Goal: Information Seeking & Learning: Compare options

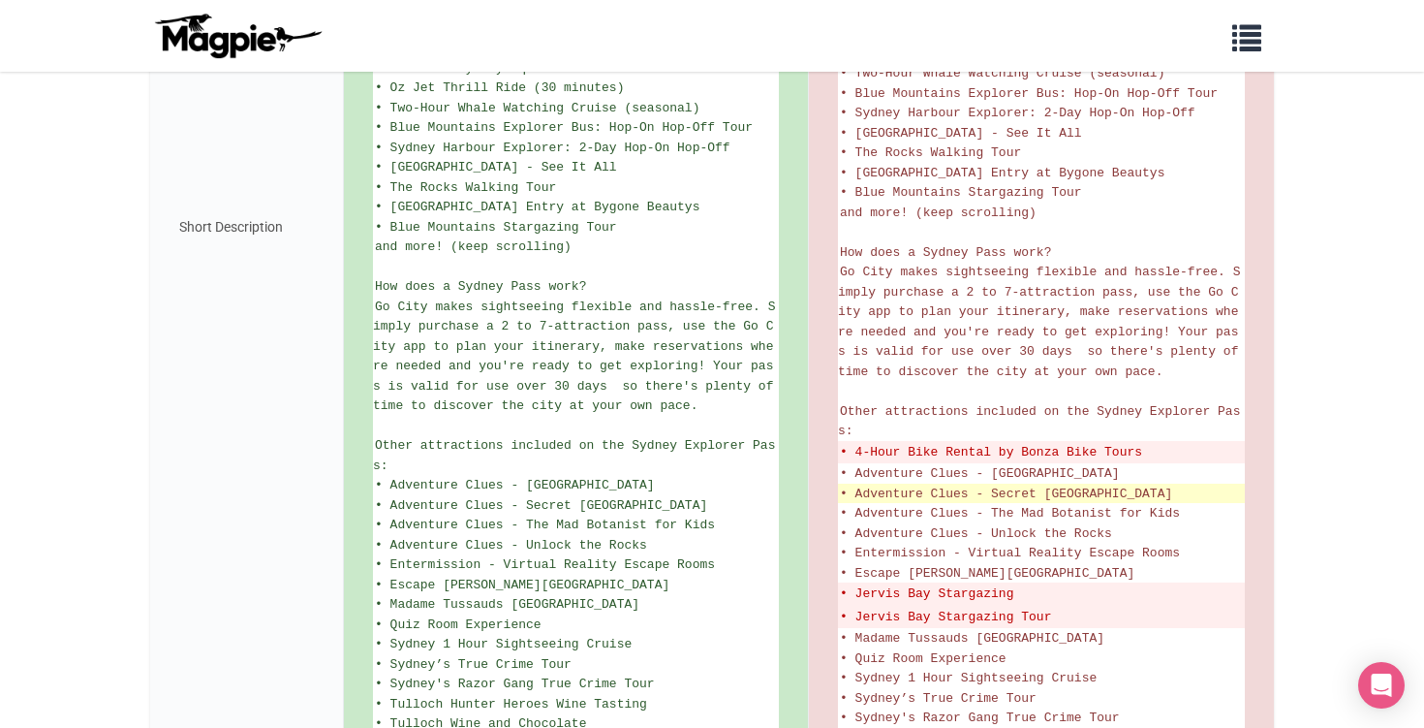
scroll to position [856, 0]
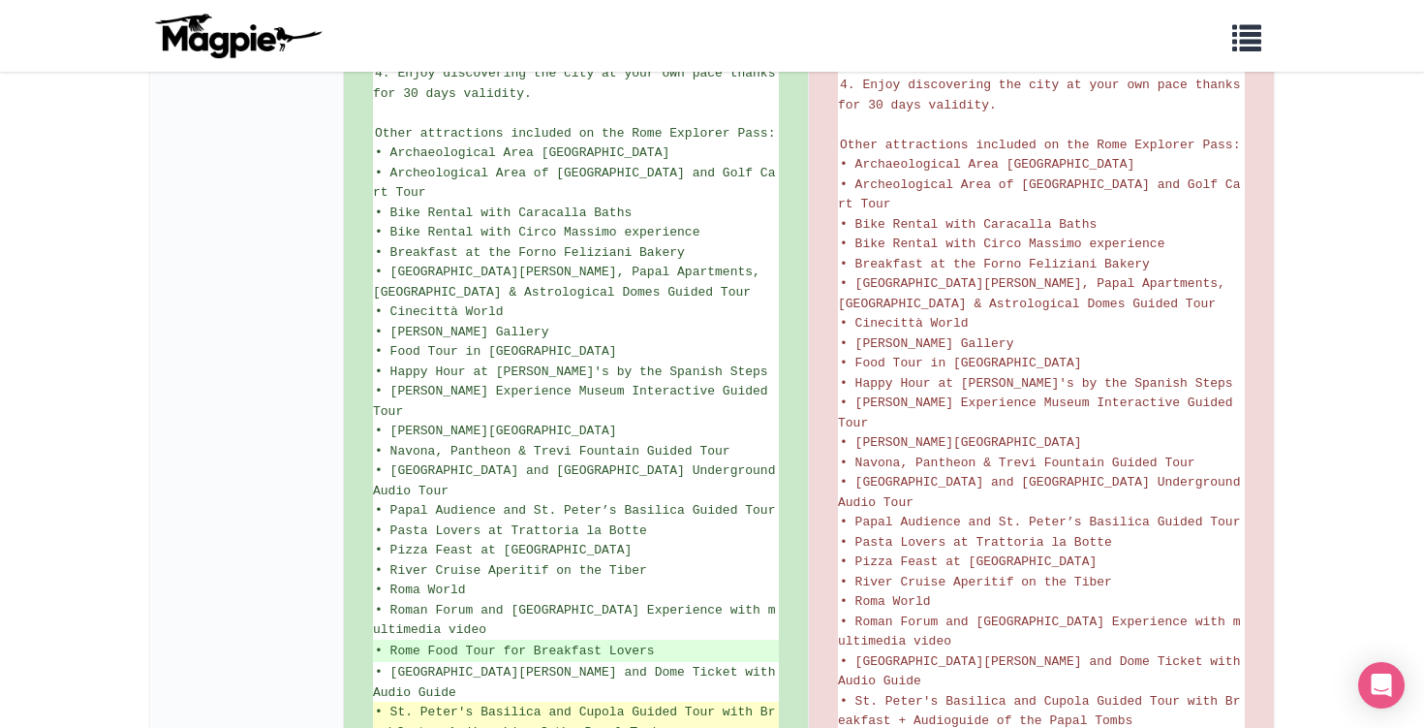
scroll to position [1235, 0]
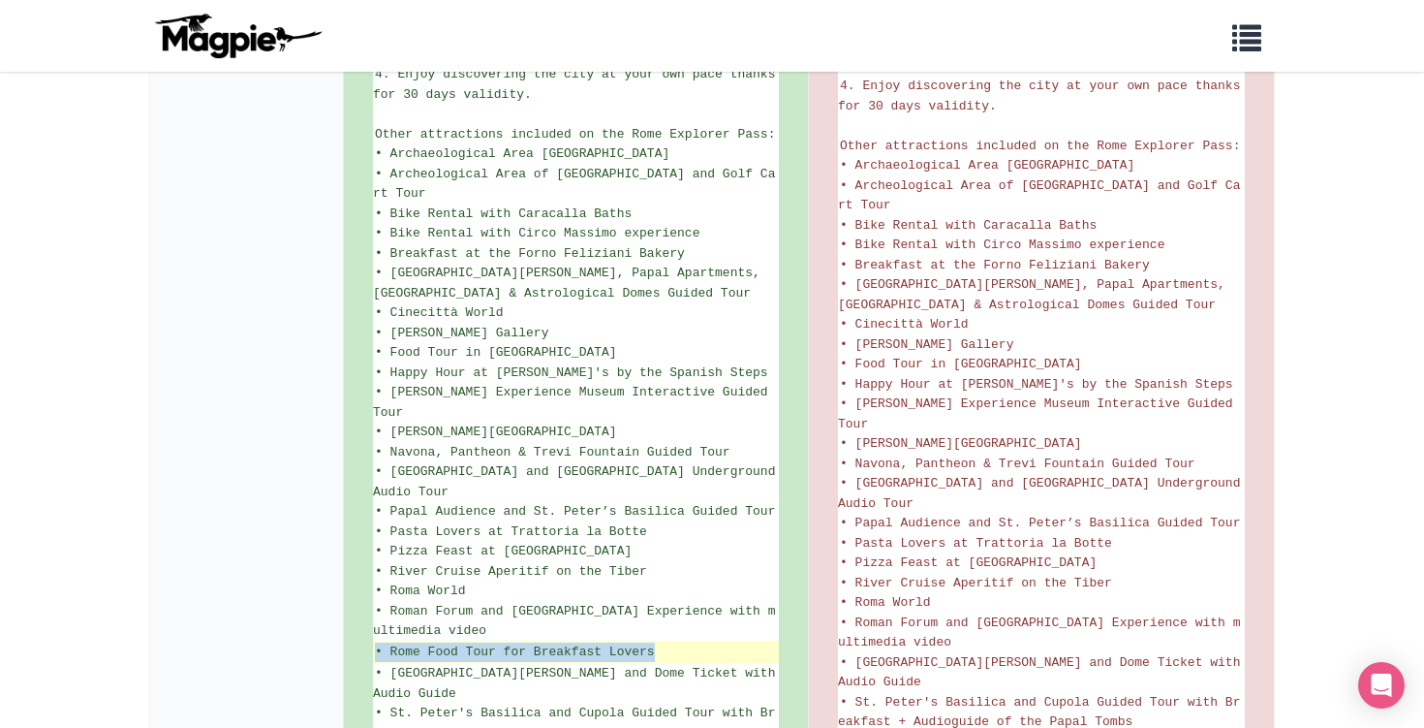
drag, startPoint x: 676, startPoint y: 507, endPoint x: 377, endPoint y: 509, distance: 299.4
click at [377, 642] on ins "• Rome Food Tour for Breakfast Lovers" at bounding box center [576, 651] width 402 height 19
copy ins "• Rome Food Tour for Breakfast Lovers"
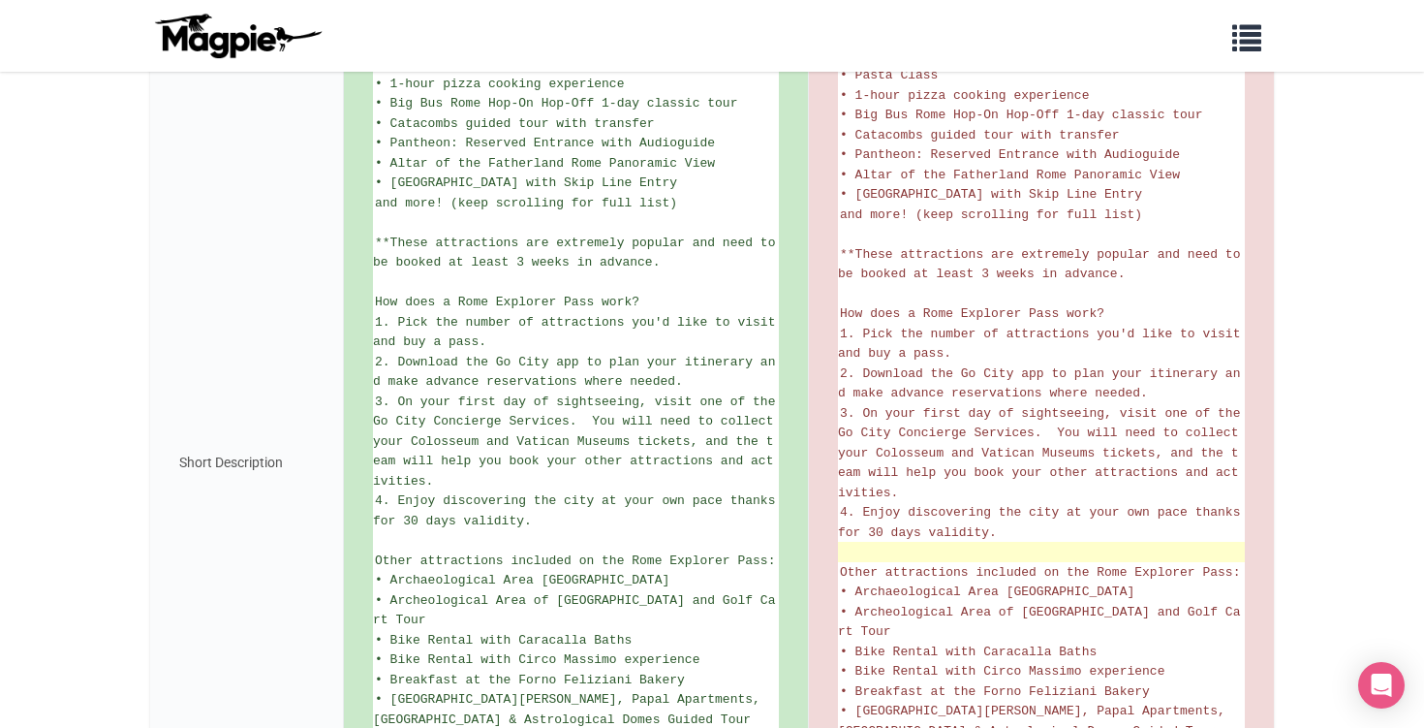
scroll to position [800, 0]
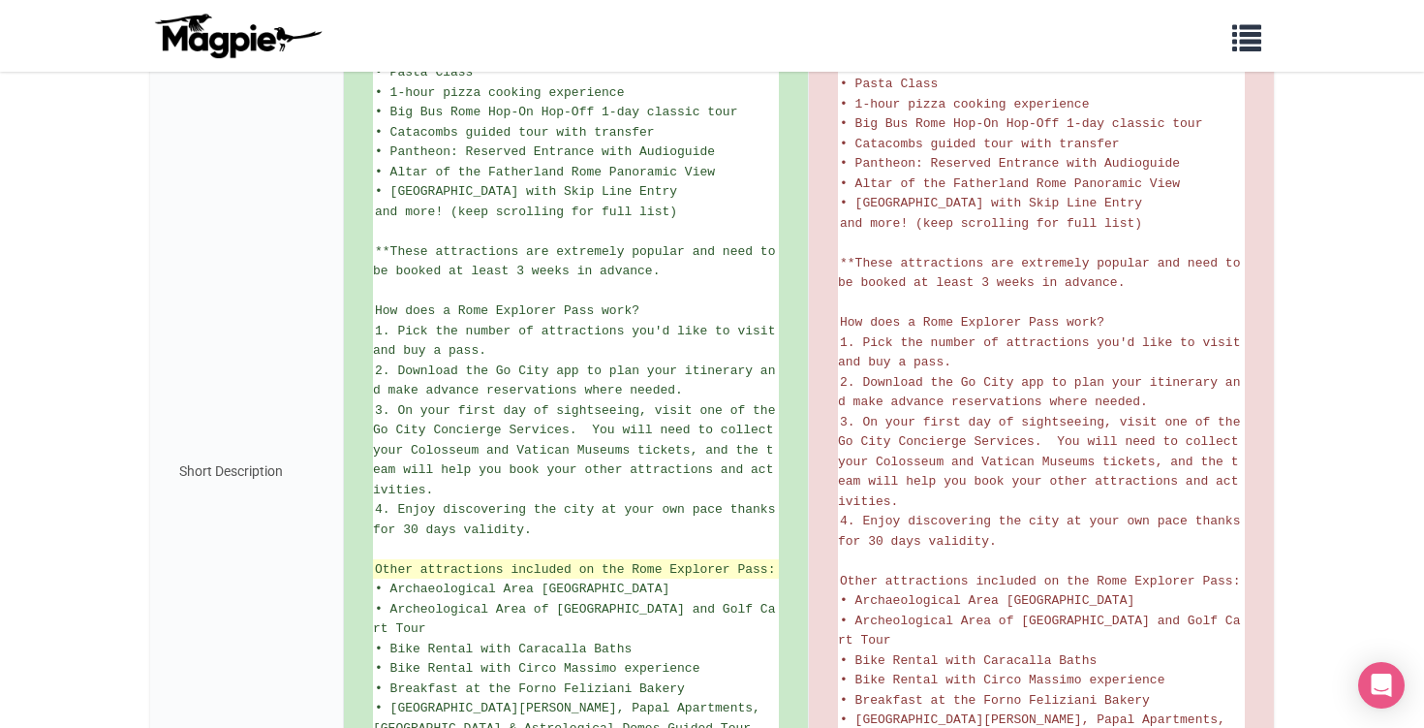
click at [374, 559] on li "Other attractions included on the Rome Explorer Pass:" at bounding box center [576, 569] width 406 height 20
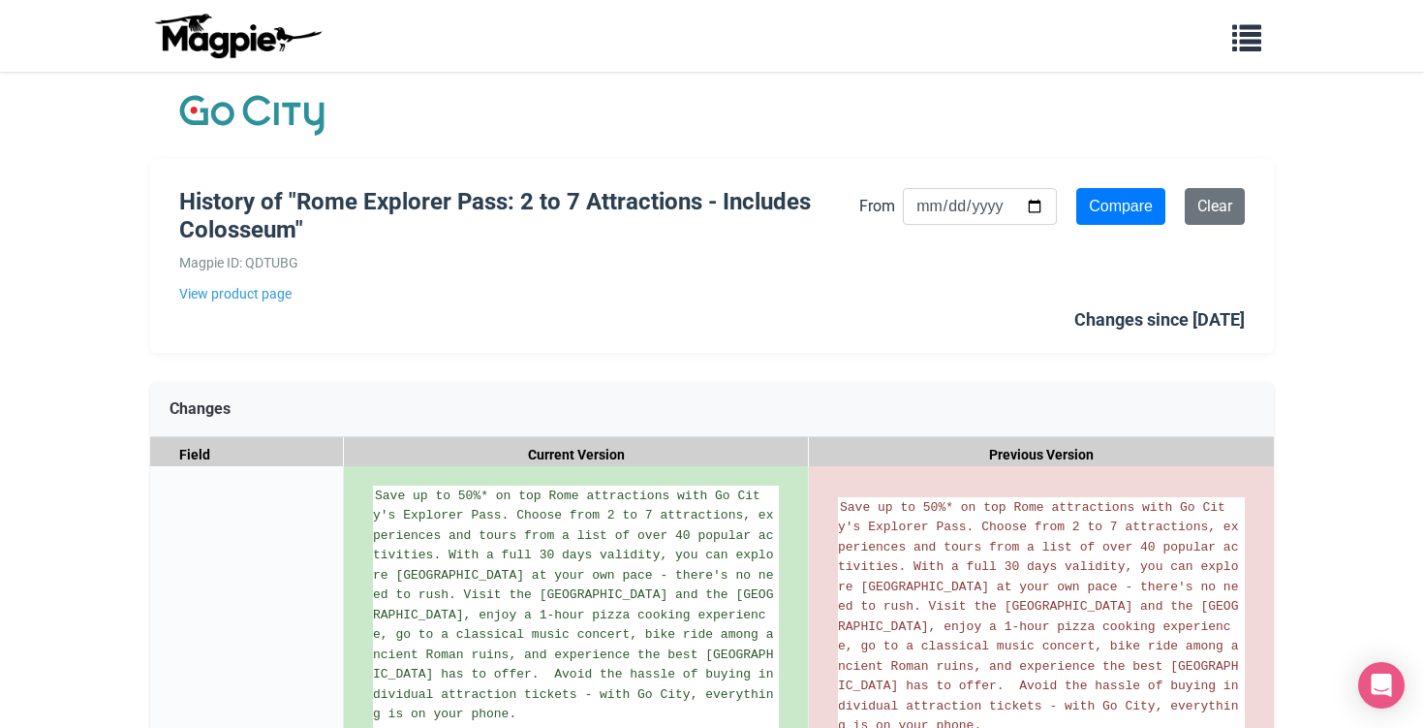
scroll to position [0, 0]
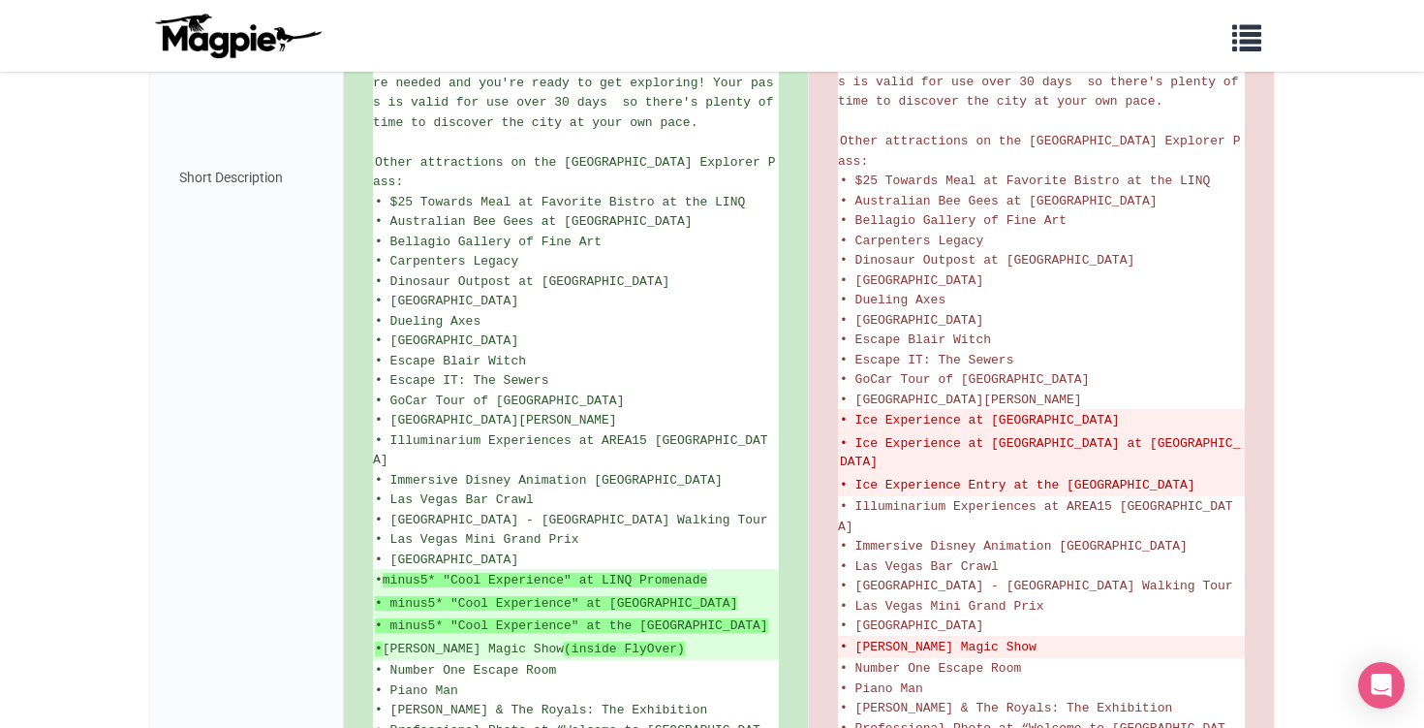
scroll to position [1117, 0]
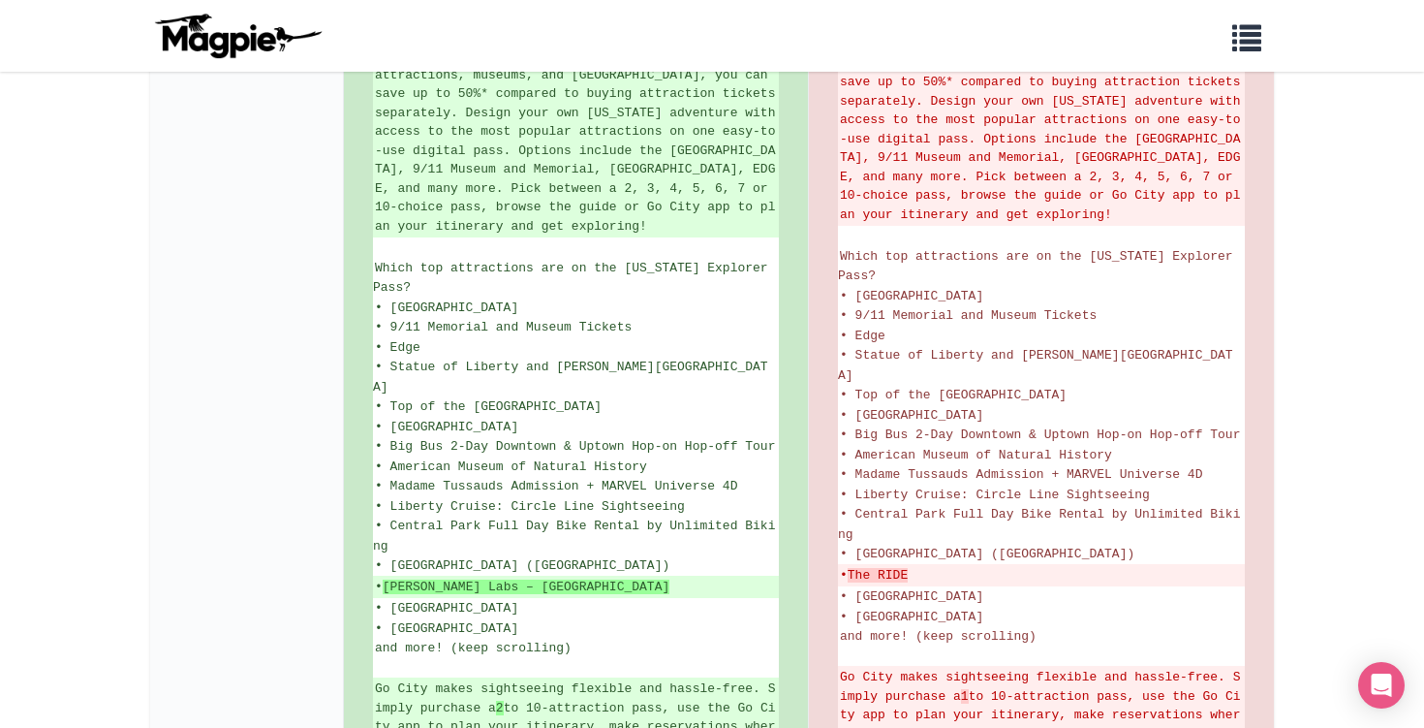
scroll to position [560, 0]
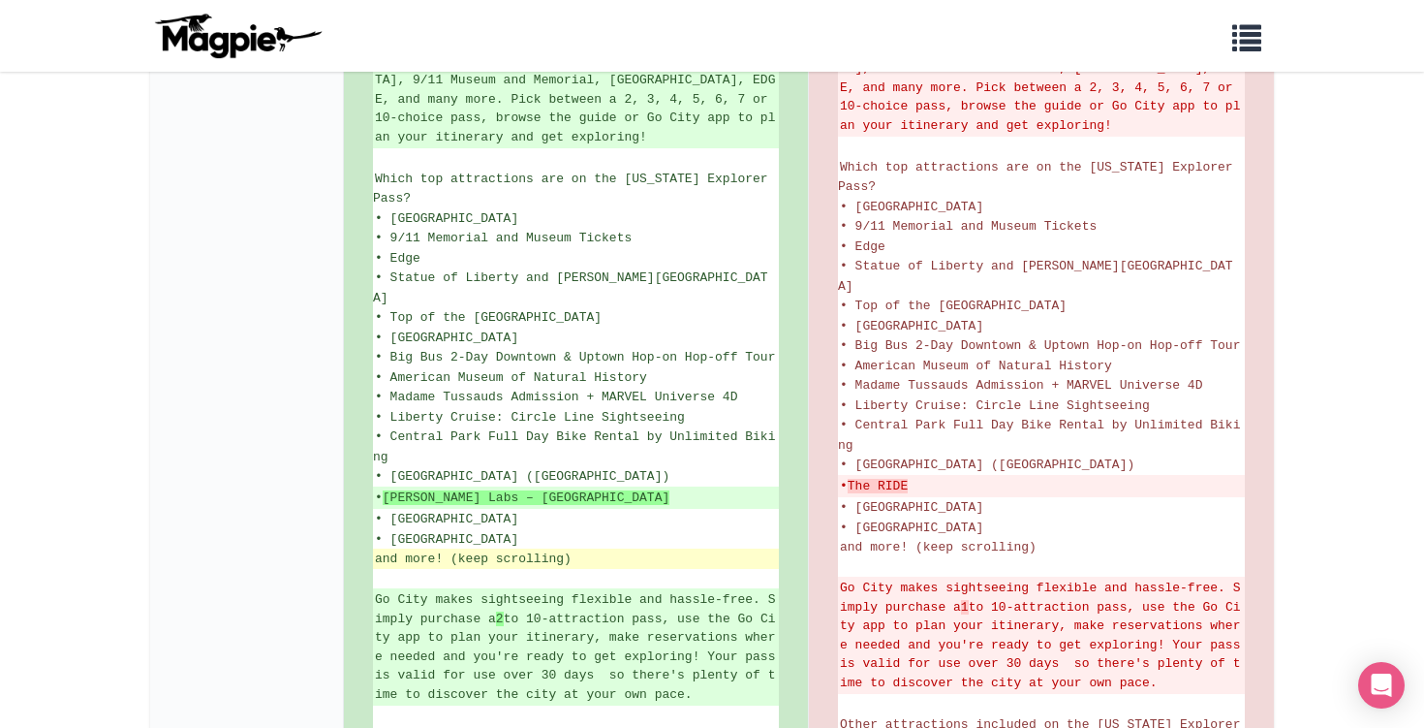
click at [600, 548] on li "and more! (keep scrolling)" at bounding box center [576, 558] width 406 height 20
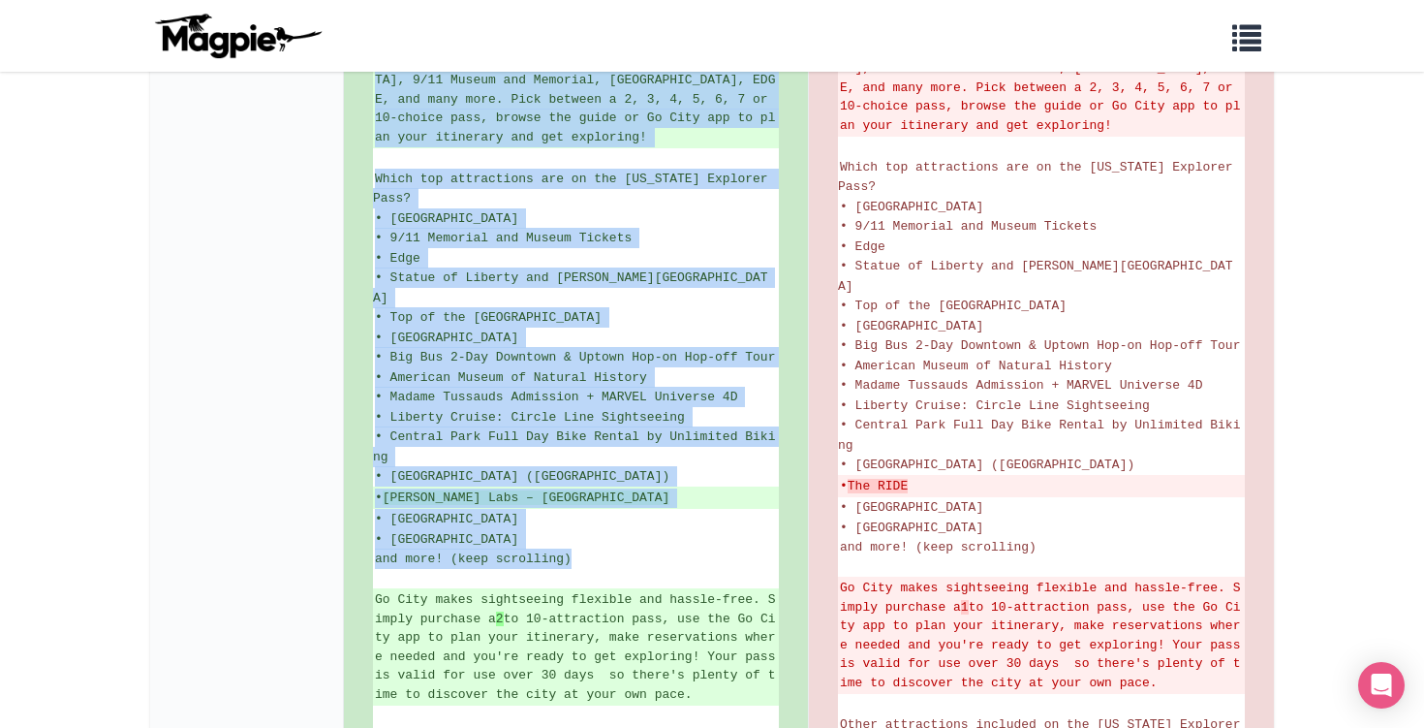
drag, startPoint x: 587, startPoint y: 477, endPoint x: 372, endPoint y: 182, distance: 364.7
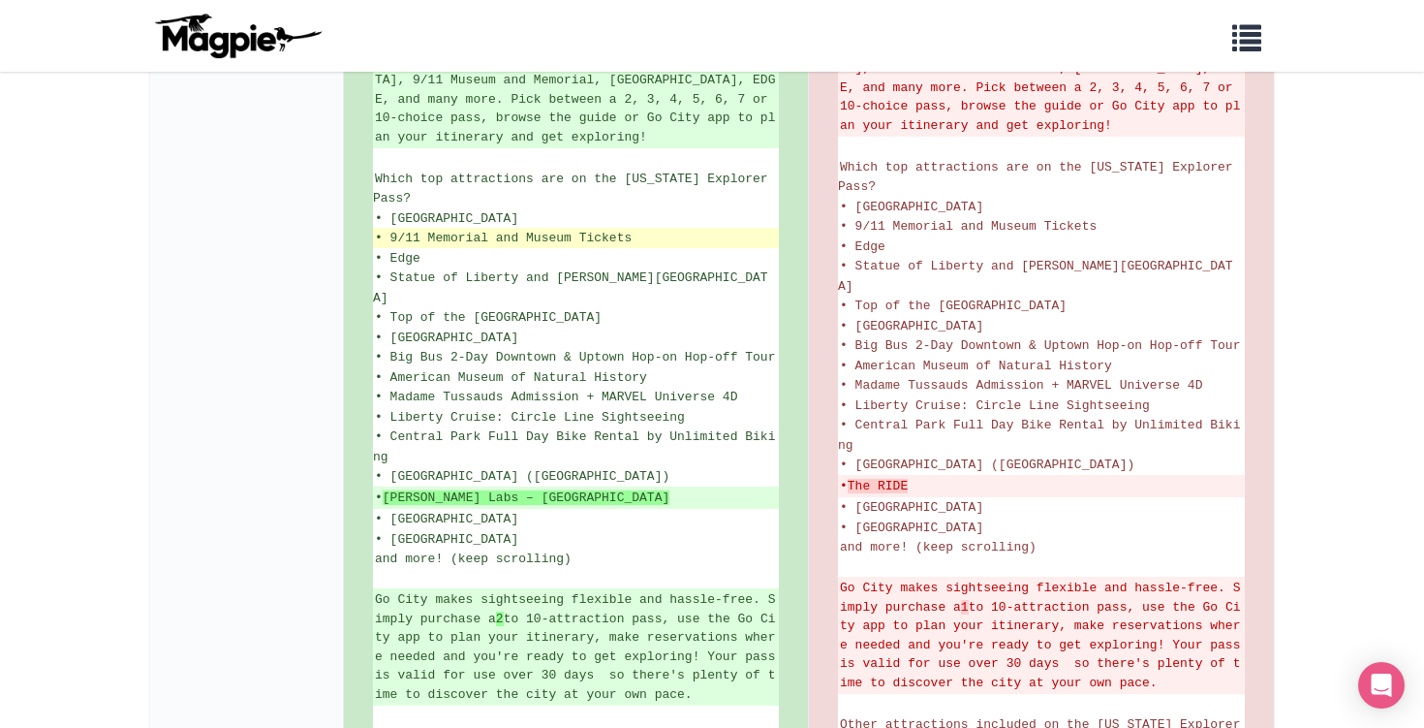
click at [412, 231] on span "• 9/11 Memorial and Museum Tickets" at bounding box center [503, 238] width 257 height 15
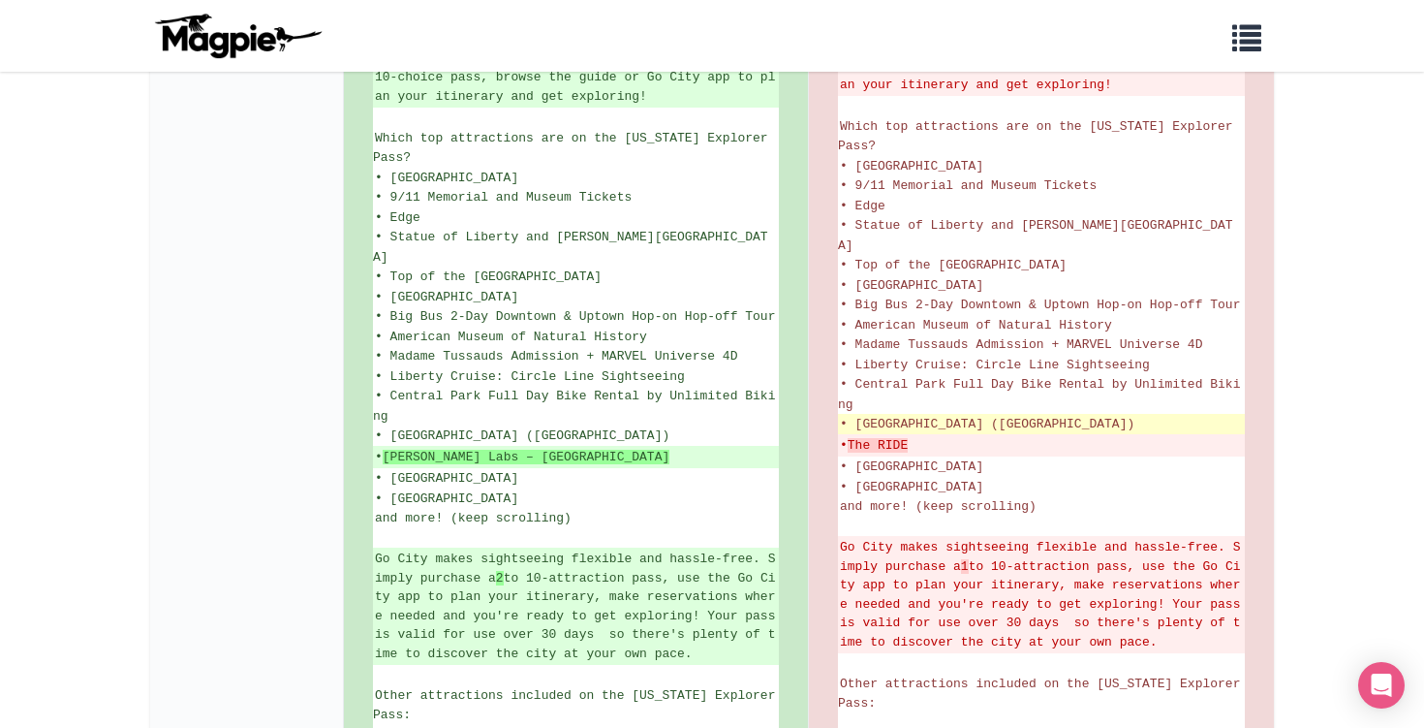
scroll to position [600, 0]
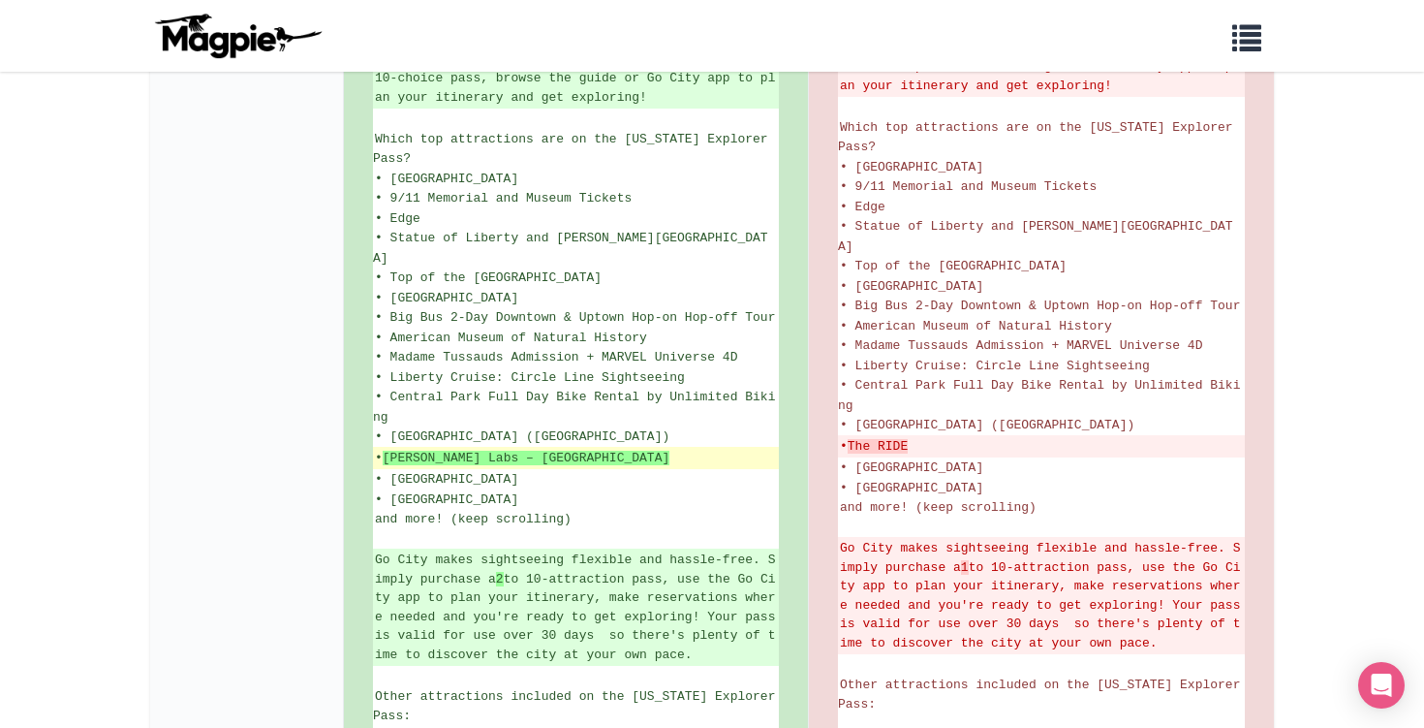
drag, startPoint x: 719, startPoint y: 381, endPoint x: 394, endPoint y: 383, distance: 324.6
click at [393, 449] on ins "• Mercer Labs – Museum of Art and Technology" at bounding box center [576, 458] width 402 height 19
copy ins "• Mercer Labs – Museum of Art and Technology"
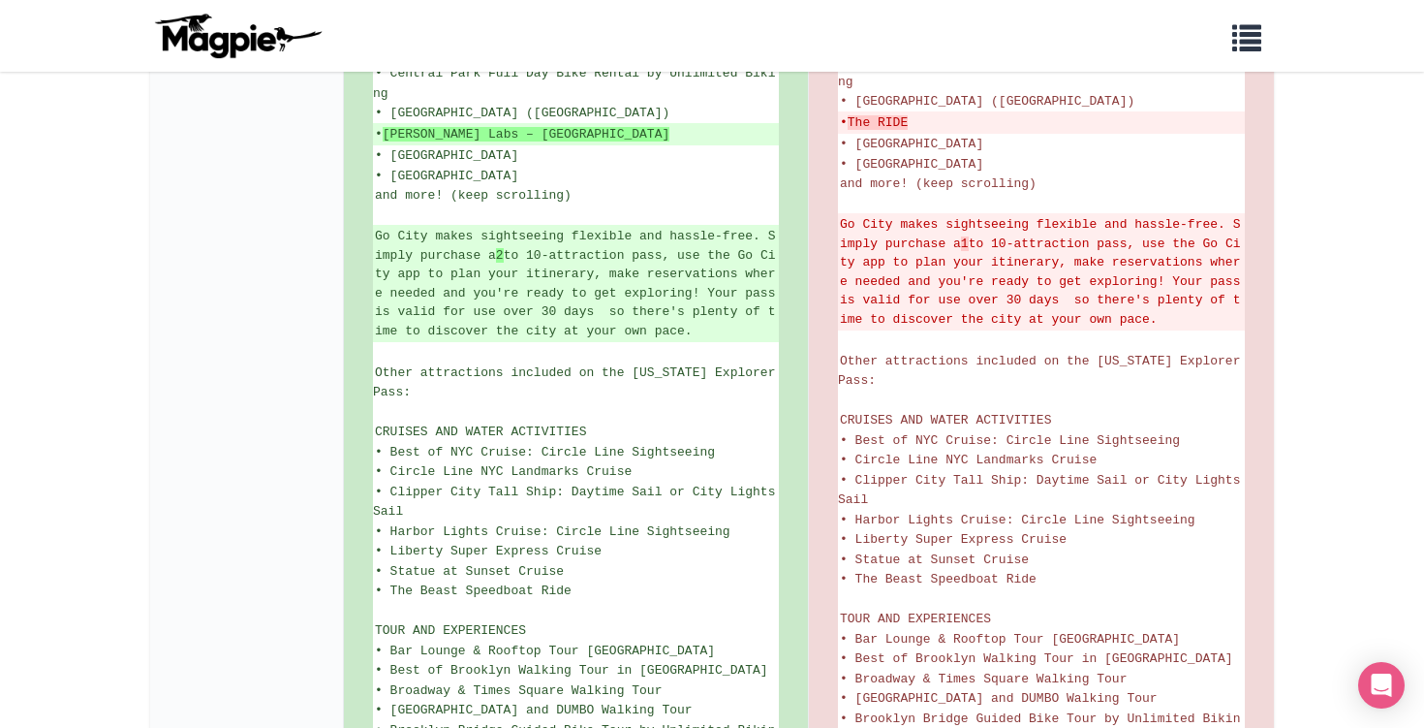
scroll to position [706, 0]
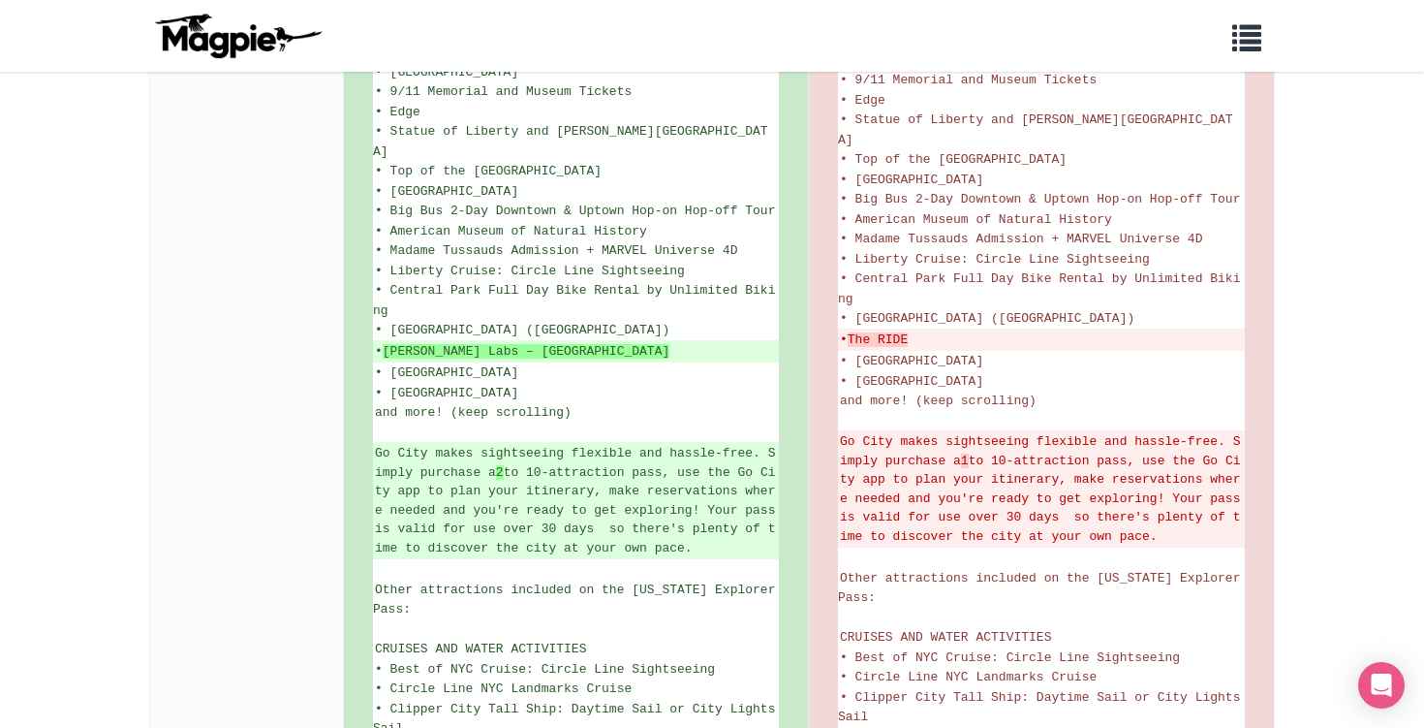
click at [783, 11] on div "Problems we solve Products Content Management and Distribution Magpie for Resel…" at bounding box center [712, 36] width 1163 height 56
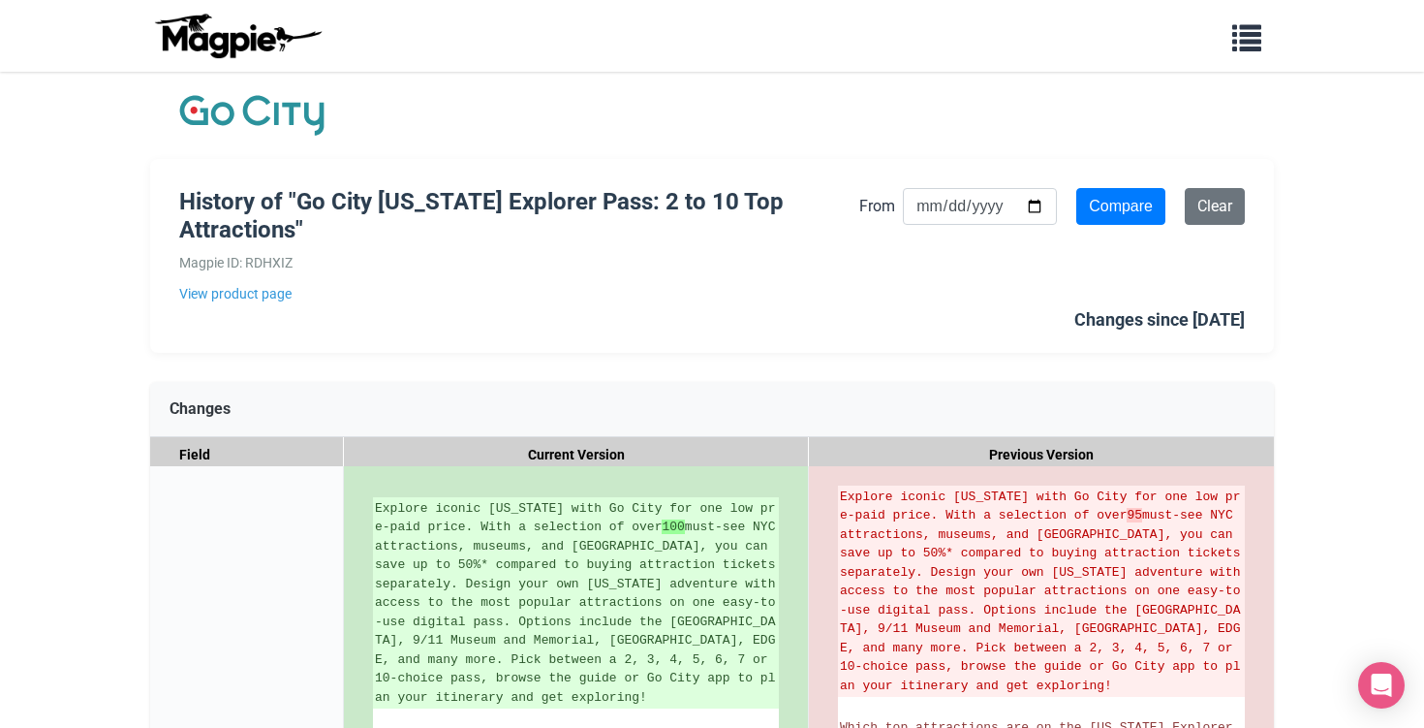
scroll to position [0, 0]
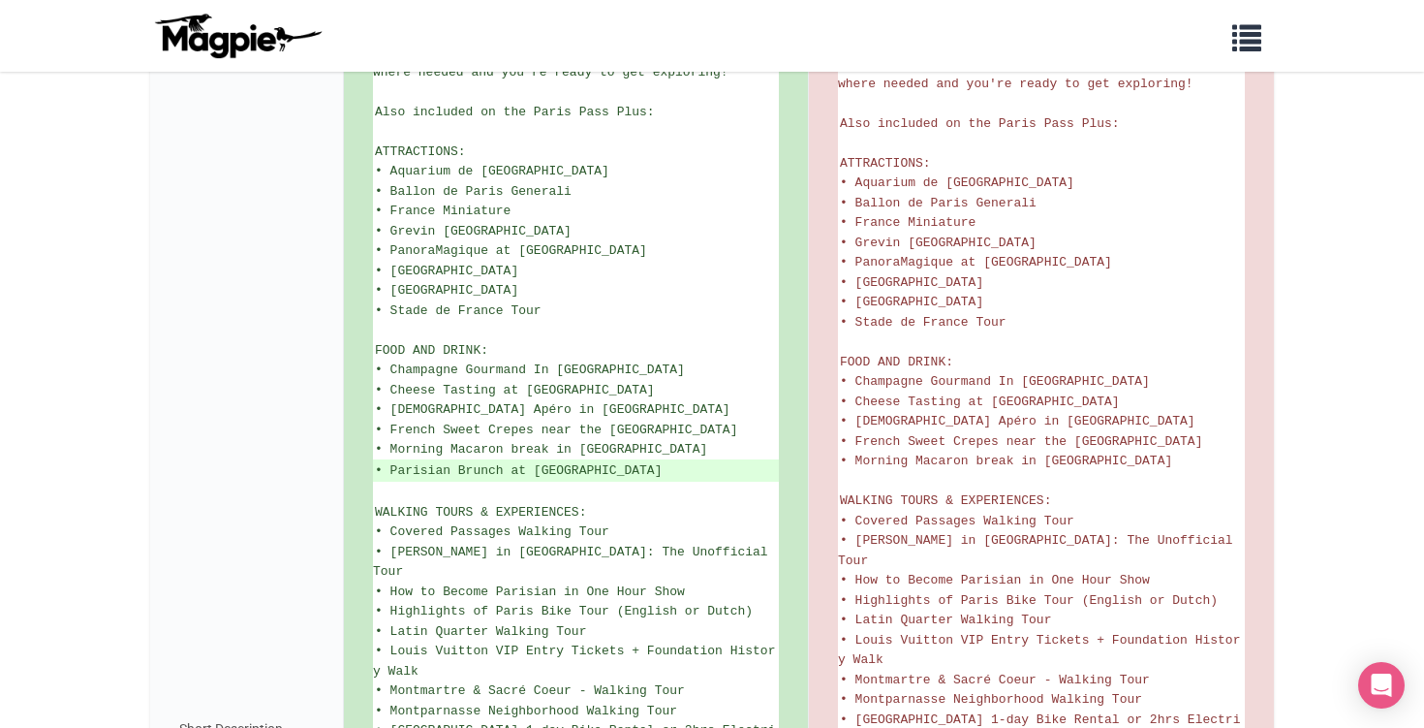
scroll to position [1183, 0]
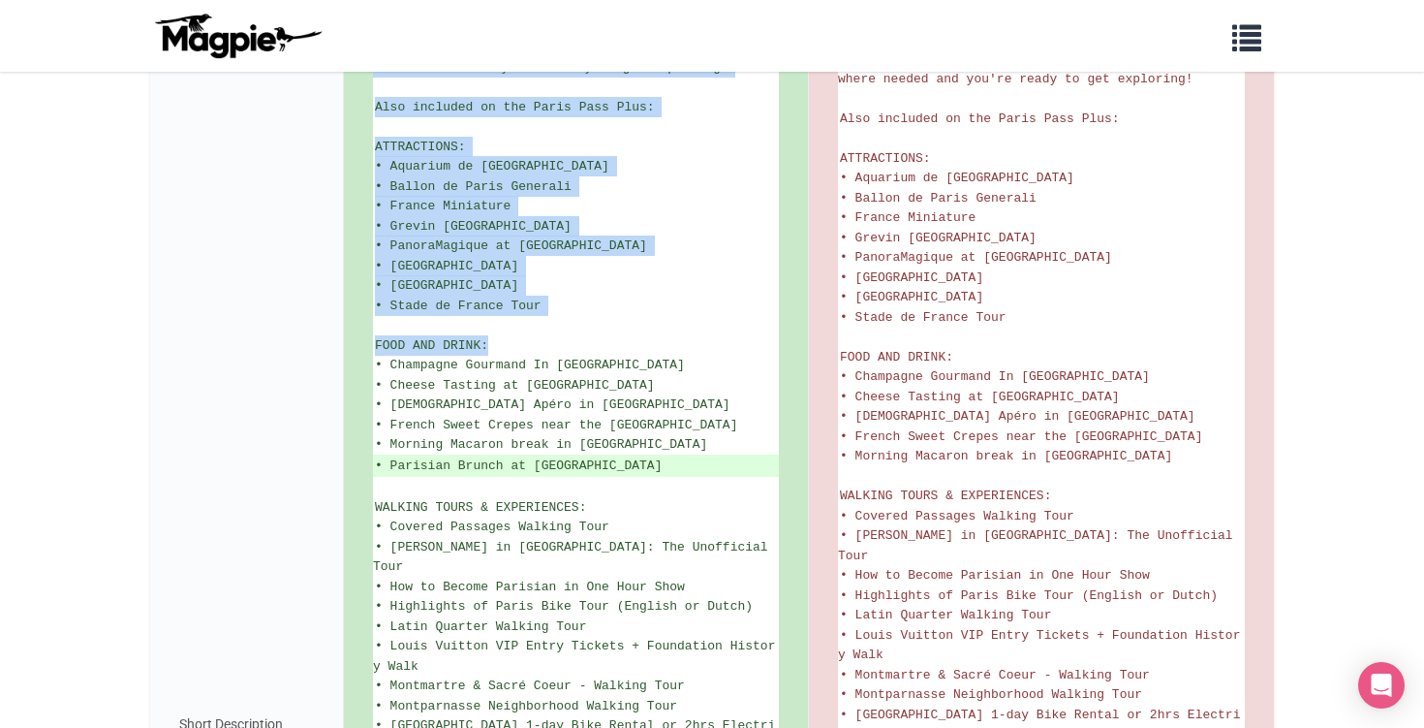
drag, startPoint x: 507, startPoint y: 216, endPoint x: 367, endPoint y: 226, distance: 139.9
click at [367, 226] on div "See all that Paris has to offer with The Paris Pass® Plus and save up to 50%* v…" at bounding box center [576, 724] width 465 height 2883
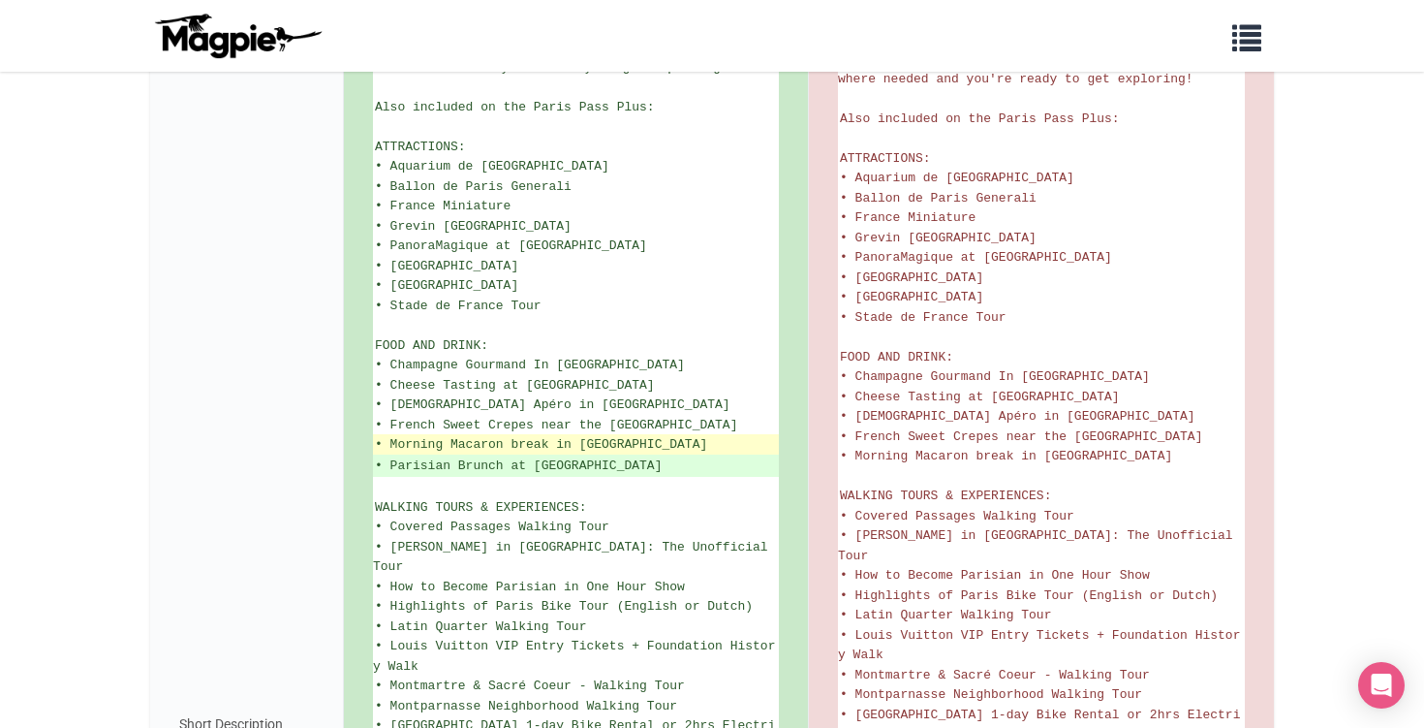
click at [667, 434] on li "• Morning Macaron break in Montmartre" at bounding box center [576, 444] width 406 height 20
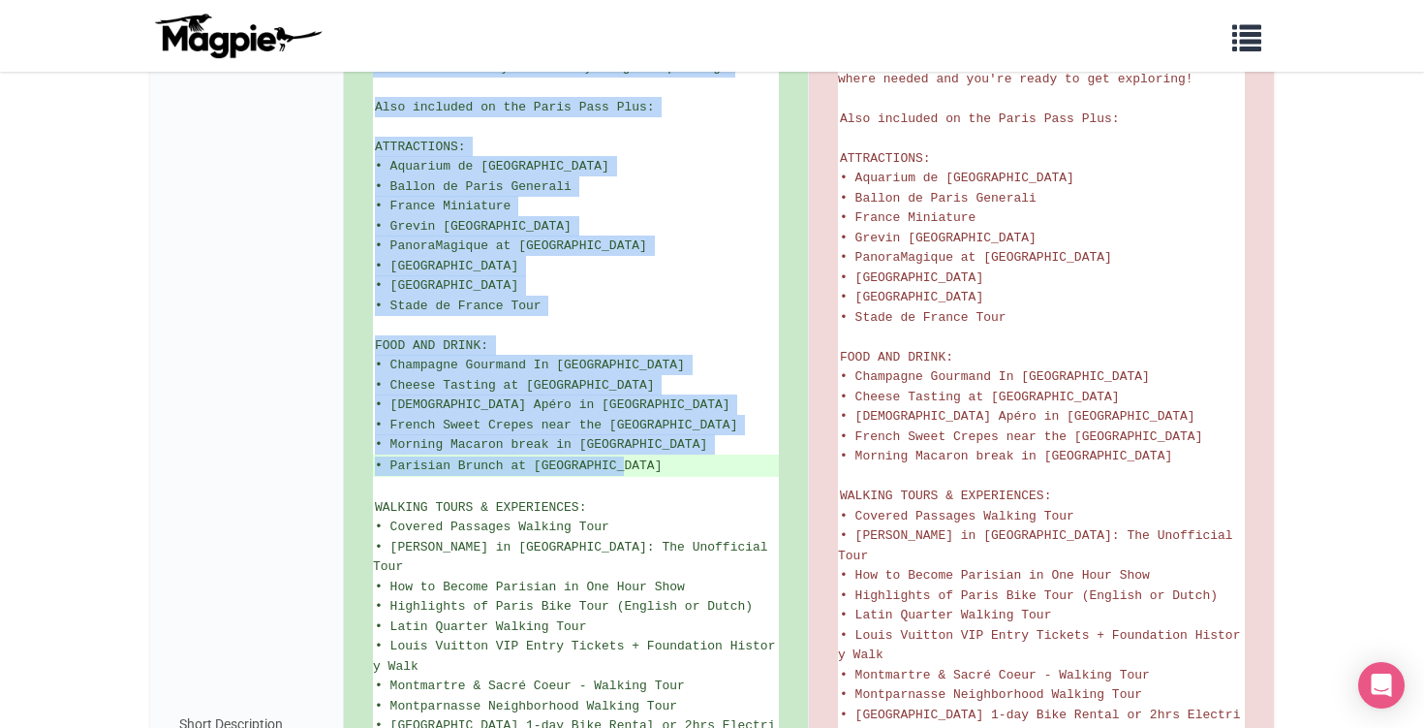
drag, startPoint x: 662, startPoint y: 337, endPoint x: 364, endPoint y: 212, distance: 322.7
click at [364, 212] on div "See all that Paris has to offer with The Paris Pass® Plus and save up to 50%* v…" at bounding box center [576, 724] width 465 height 2883
copy div "See all that Paris has to offer with The Paris Pass® Plus and save up to 50%* v…"
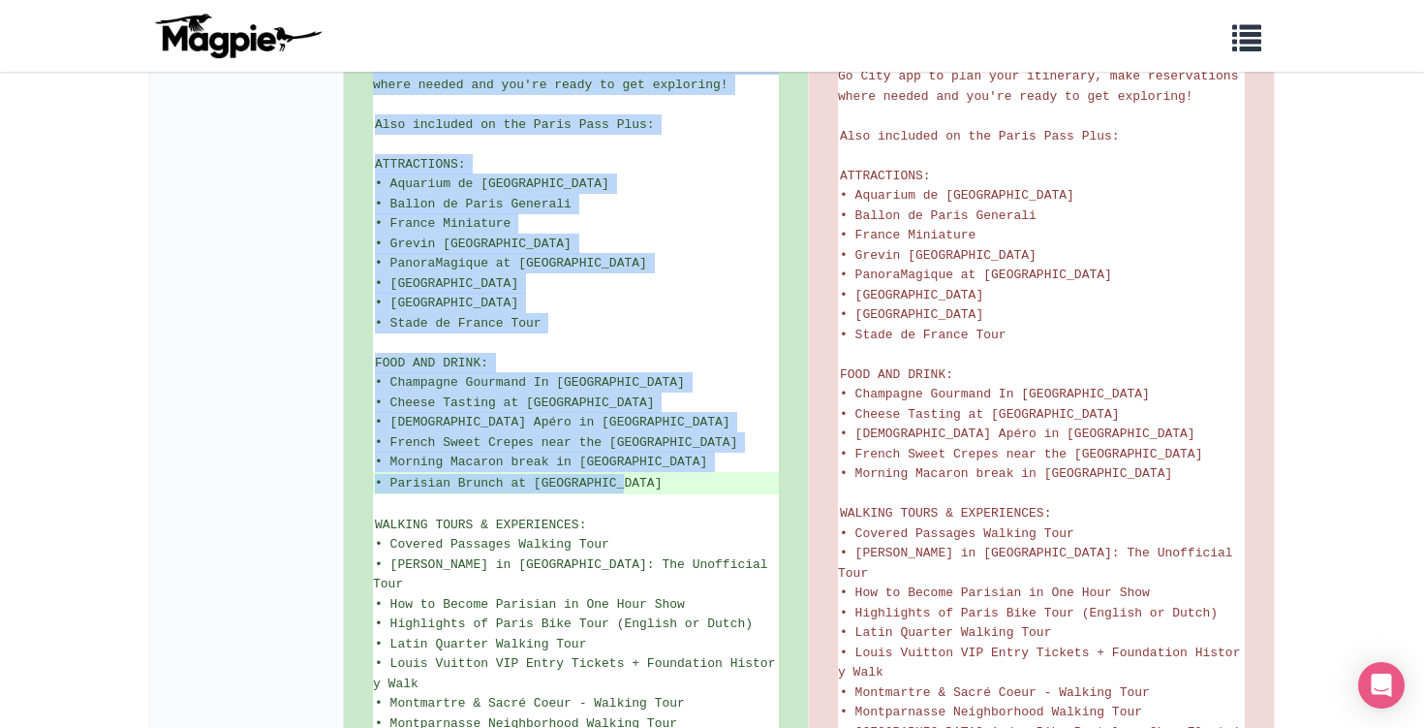
scroll to position [1140, 0]
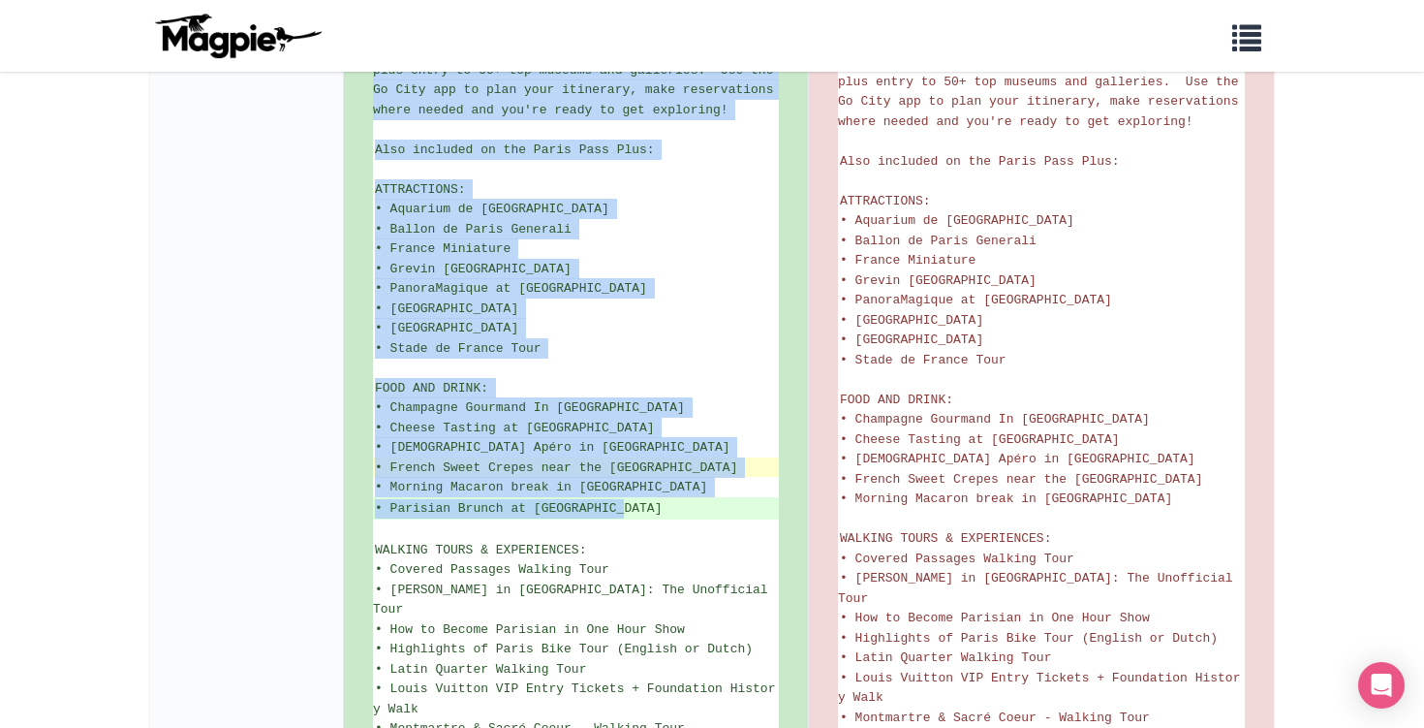
click at [569, 460] on span "• French Sweet Crepes near the [GEOGRAPHIC_DATA]" at bounding box center [556, 467] width 362 height 15
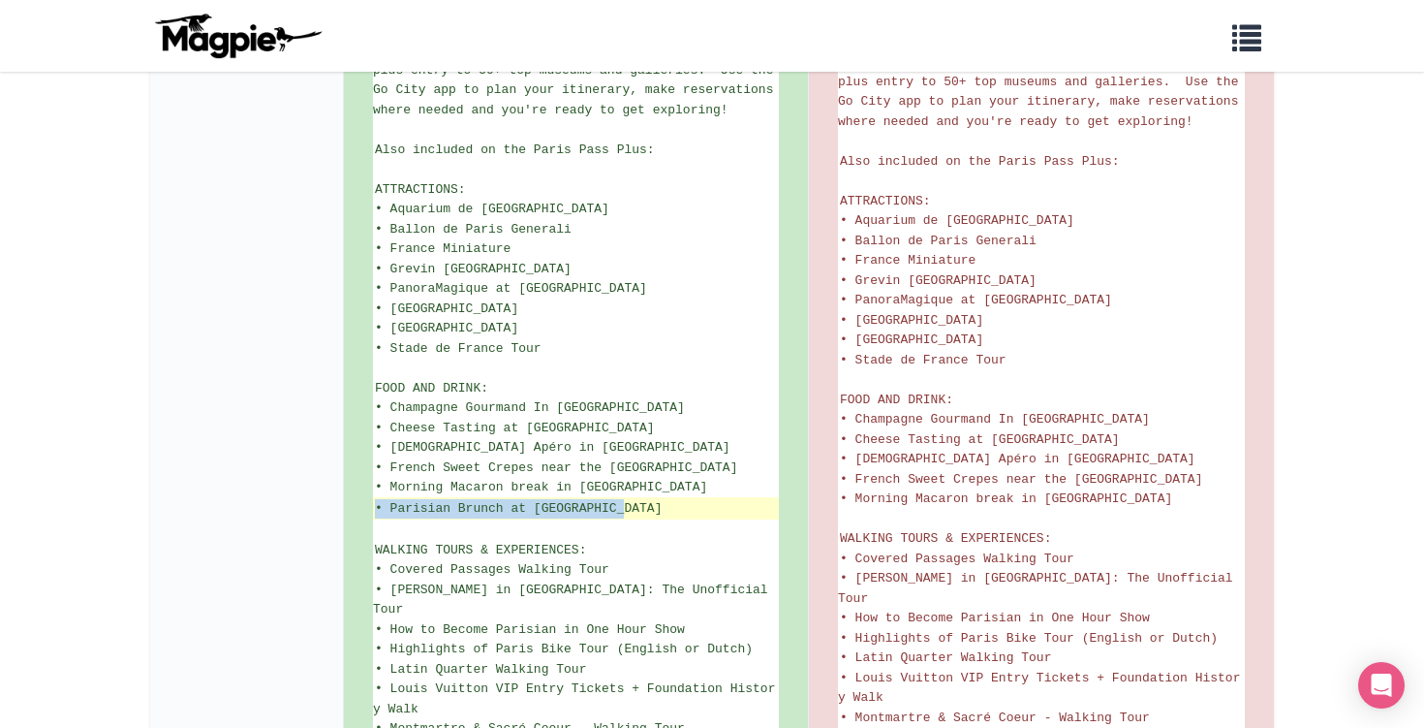
drag, startPoint x: 652, startPoint y: 368, endPoint x: 376, endPoint y: 366, distance: 276.2
click at [375, 499] on ins "• Parisian Brunch at Chill & Golf" at bounding box center [576, 508] width 402 height 19
copy ins "• Parisian Brunch at Chill & Golf"
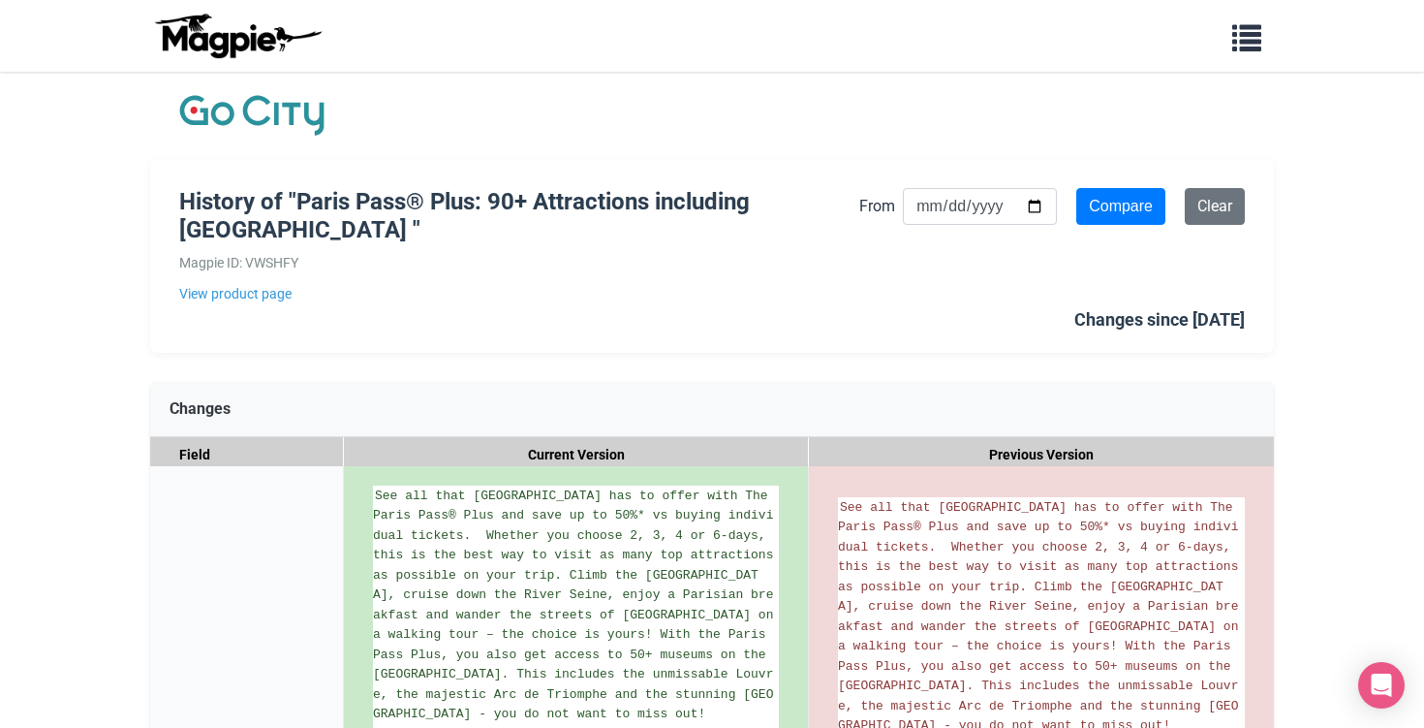
scroll to position [0, 0]
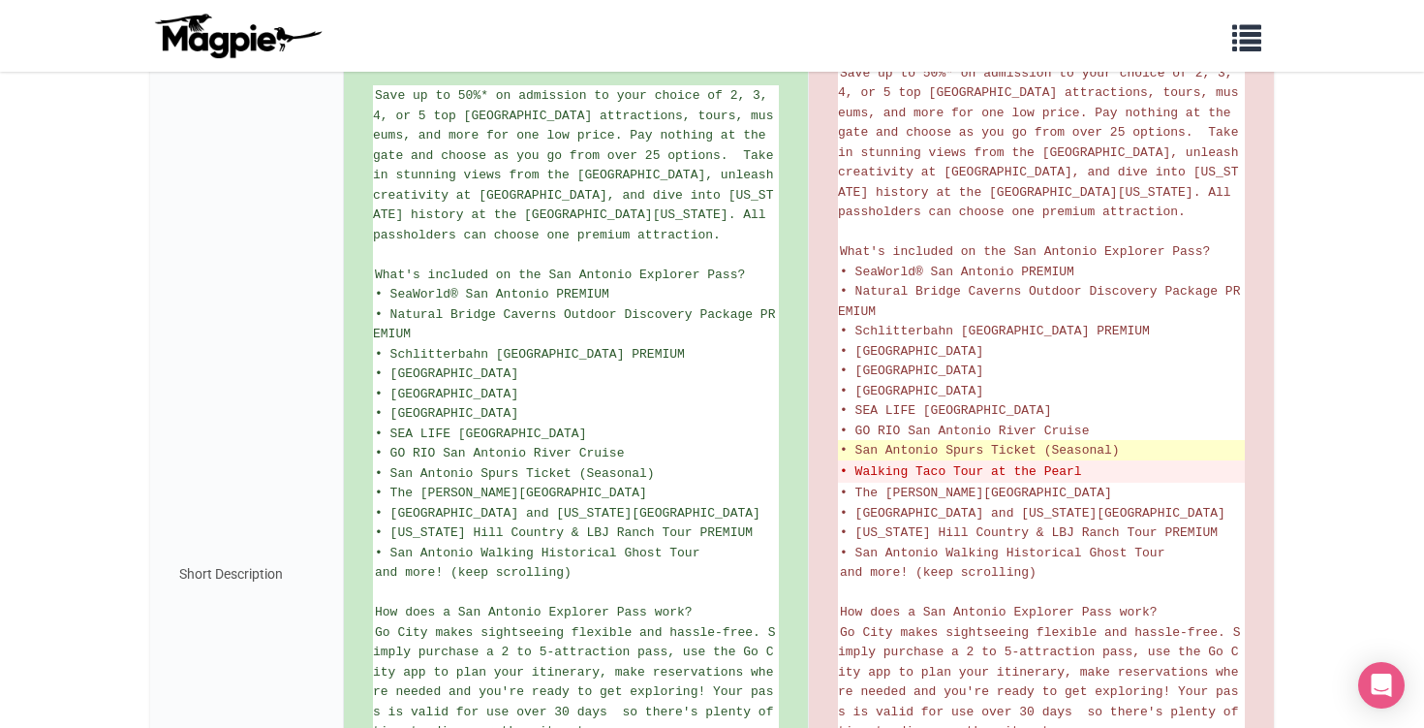
scroll to position [421, 0]
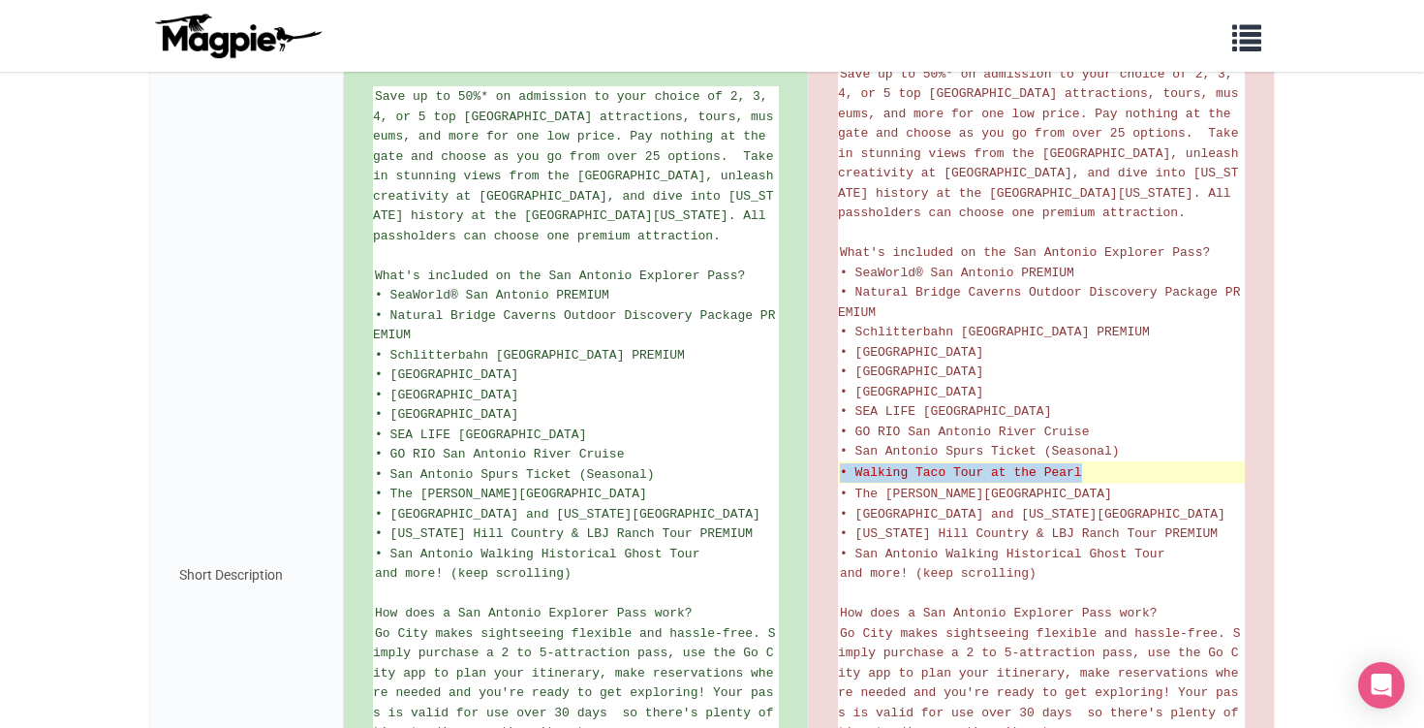
drag, startPoint x: 1098, startPoint y: 457, endPoint x: 841, endPoint y: 455, distance: 256.8
click at [841, 463] on del "• Walking Taco Tour at the Pearl" at bounding box center [1041, 472] width 403 height 19
copy del "• Walking Taco Tour at the Pearl"
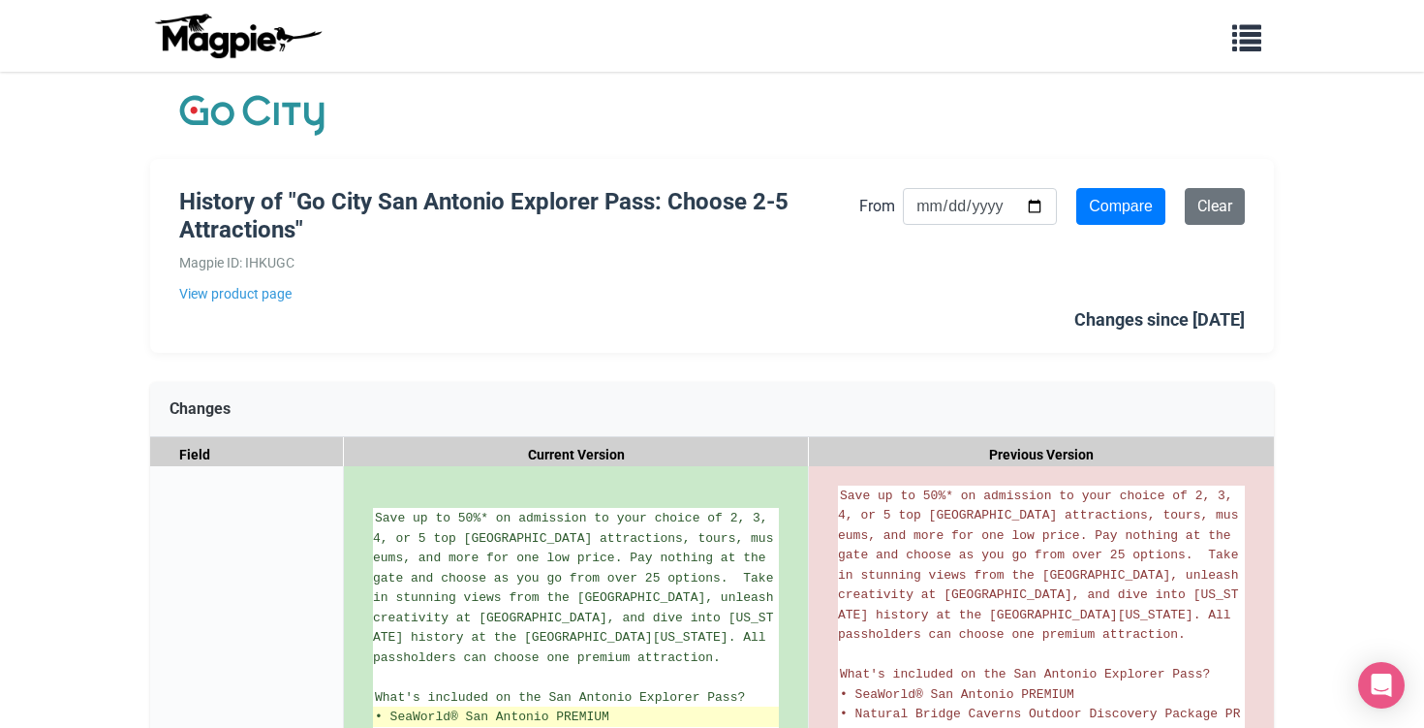
scroll to position [0, 0]
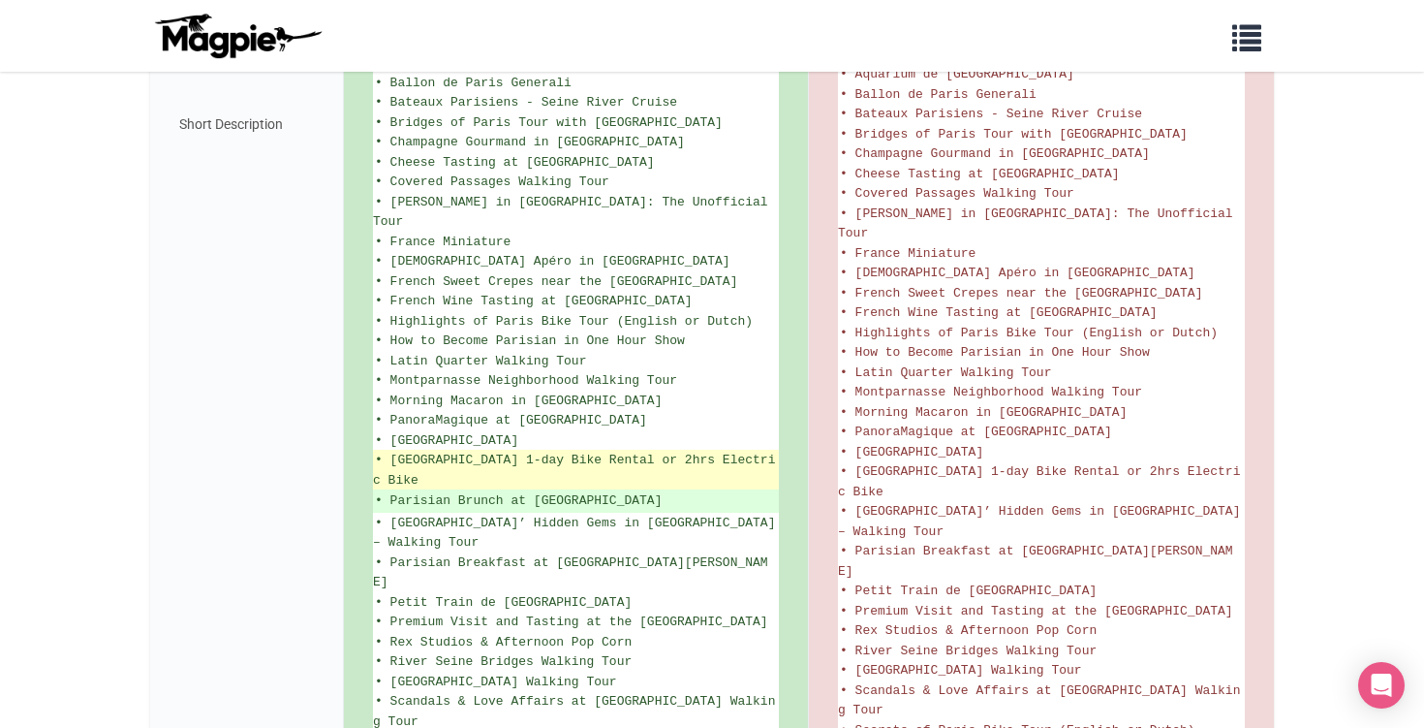
scroll to position [1266, 0]
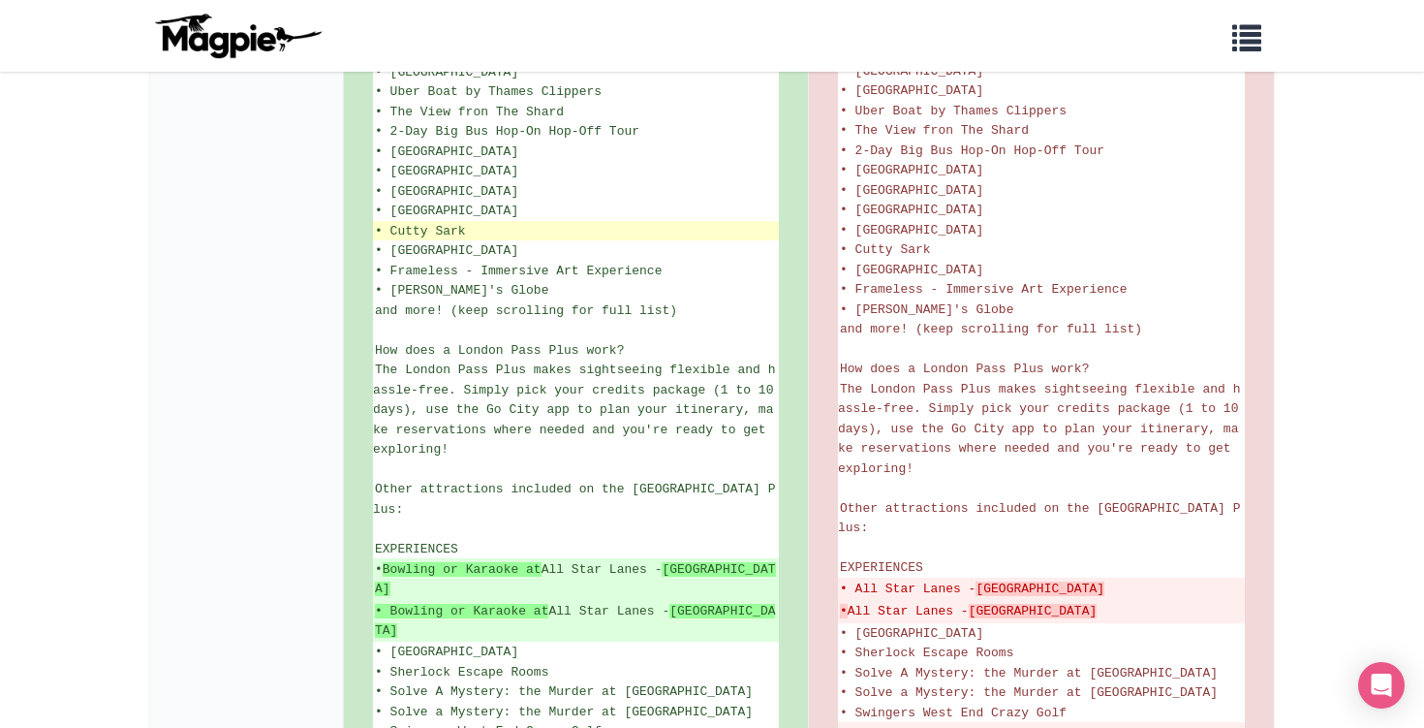
scroll to position [771, 0]
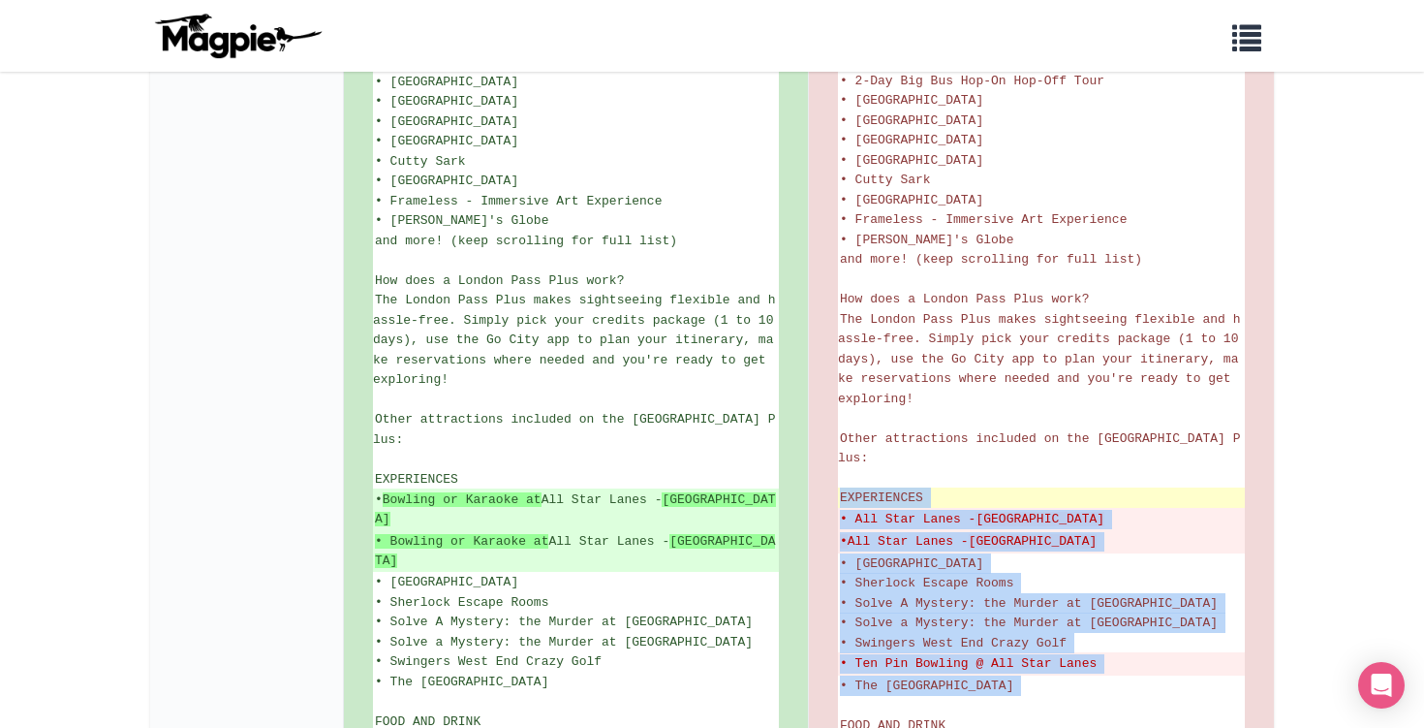
drag, startPoint x: 986, startPoint y: 572, endPoint x: 840, endPoint y: 384, distance: 238.2
copy ul "EXPERIENCES • All [GEOGRAPHIC_DATA] - [GEOGRAPHIC_DATA] • All [GEOGRAPHIC_DATA]…"
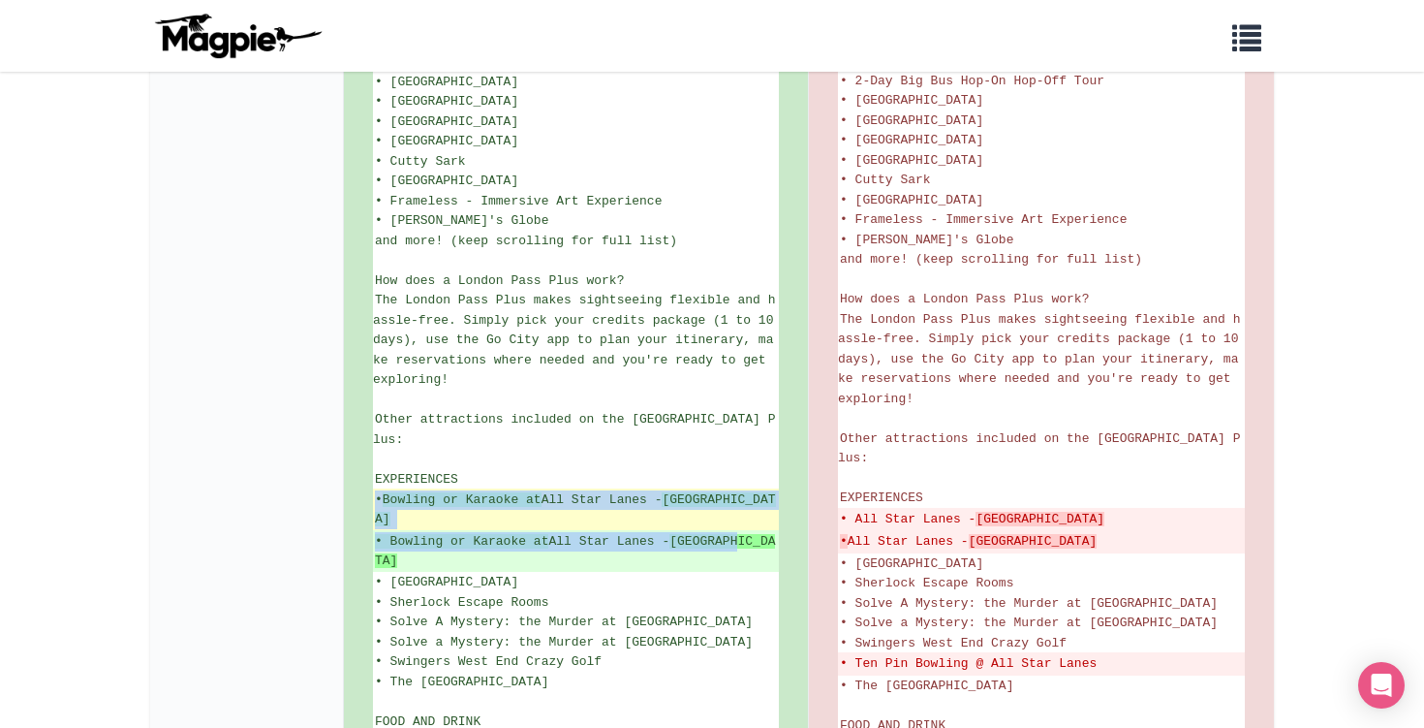
drag, startPoint x: 758, startPoint y: 425, endPoint x: 378, endPoint y: 403, distance: 380.5
copy ul "• Bowling or Karaoke at All Star Lanes - Brick Lane • Bowling or Karaoke at All…"
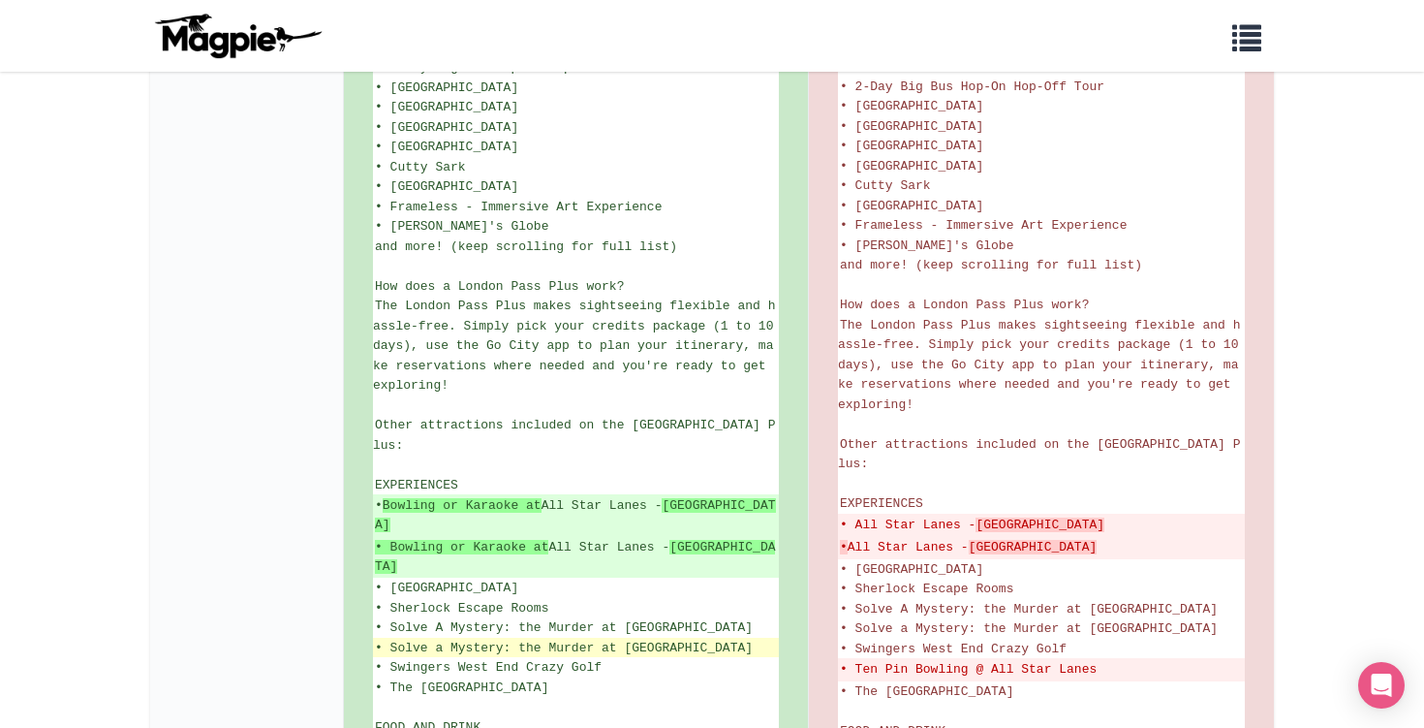
click at [599, 638] on li "• Solve a Mystery: the Murder at Trafalgar Square" at bounding box center [576, 648] width 406 height 20
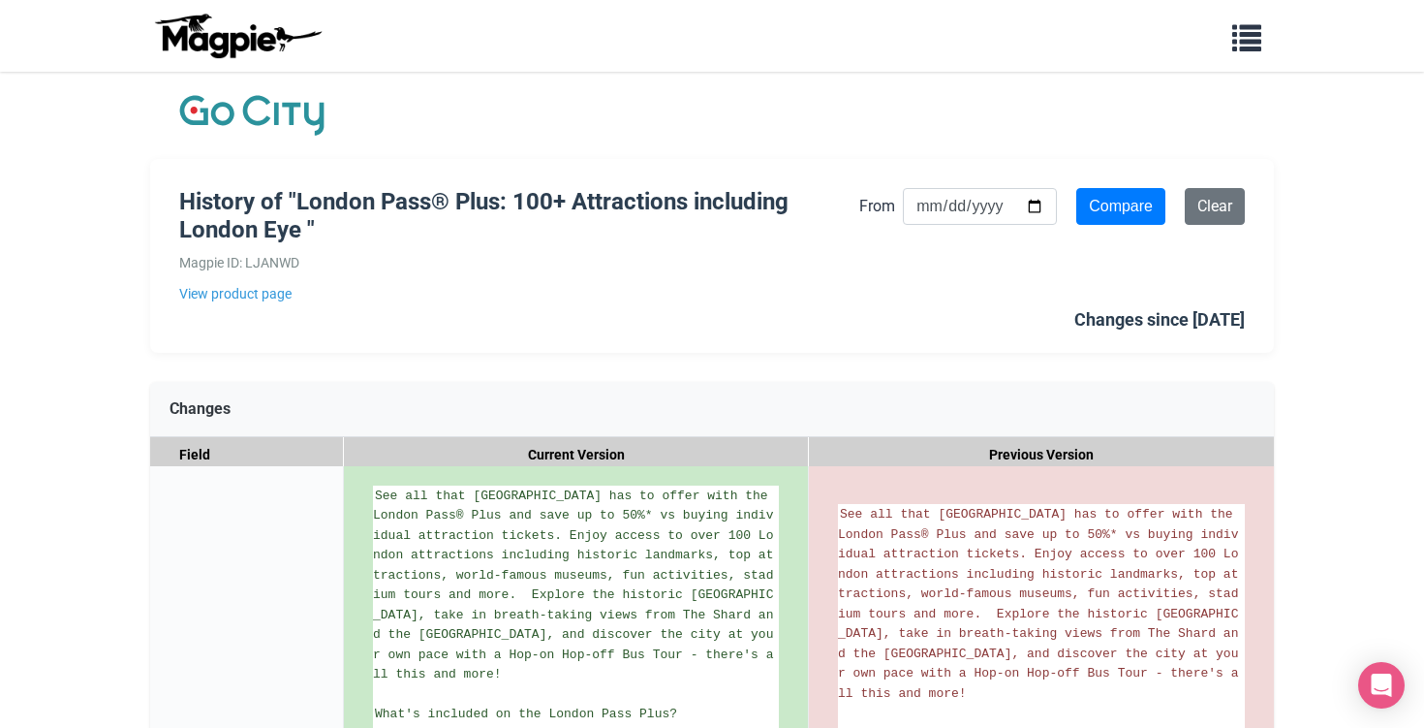
scroll to position [0, 0]
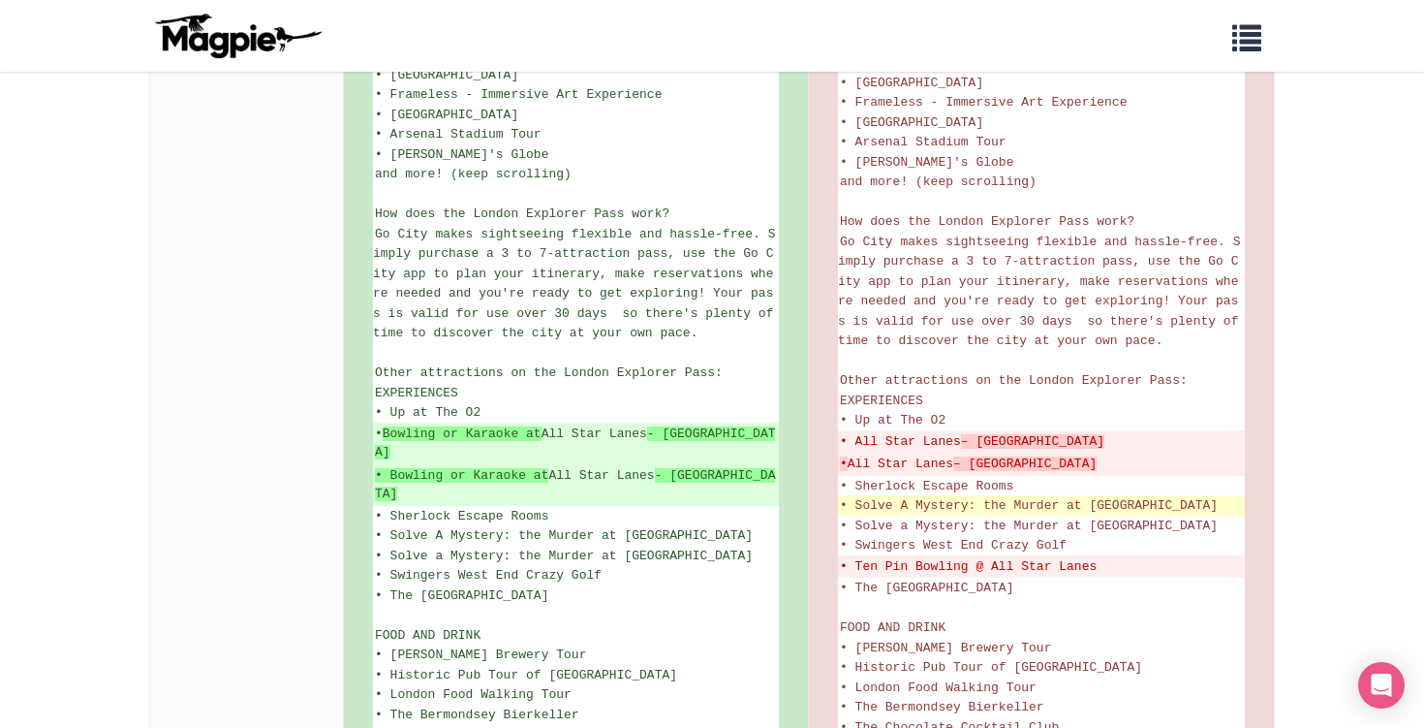
scroll to position [786, 0]
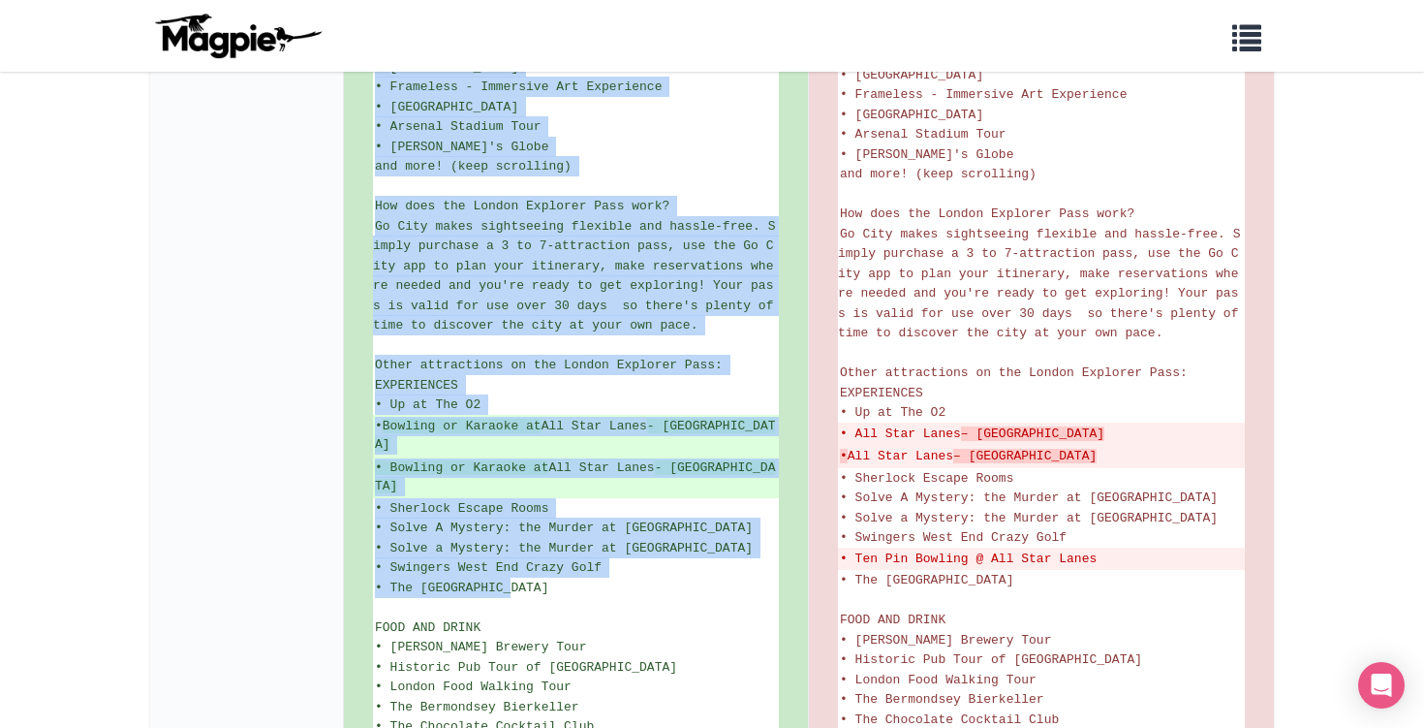
drag, startPoint x: 546, startPoint y: 505, endPoint x: 371, endPoint y: 343, distance: 237.9
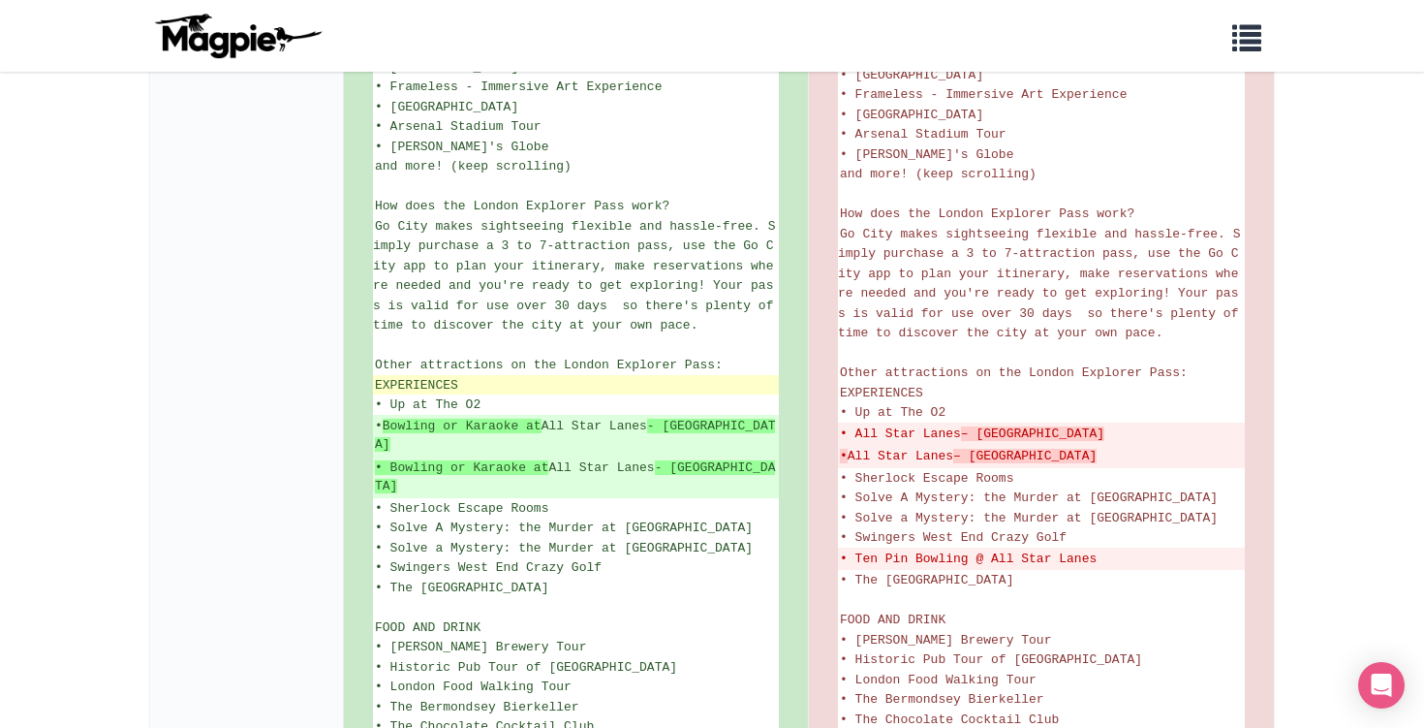
click at [391, 378] on span "EXPERIENCES" at bounding box center [416, 385] width 83 height 15
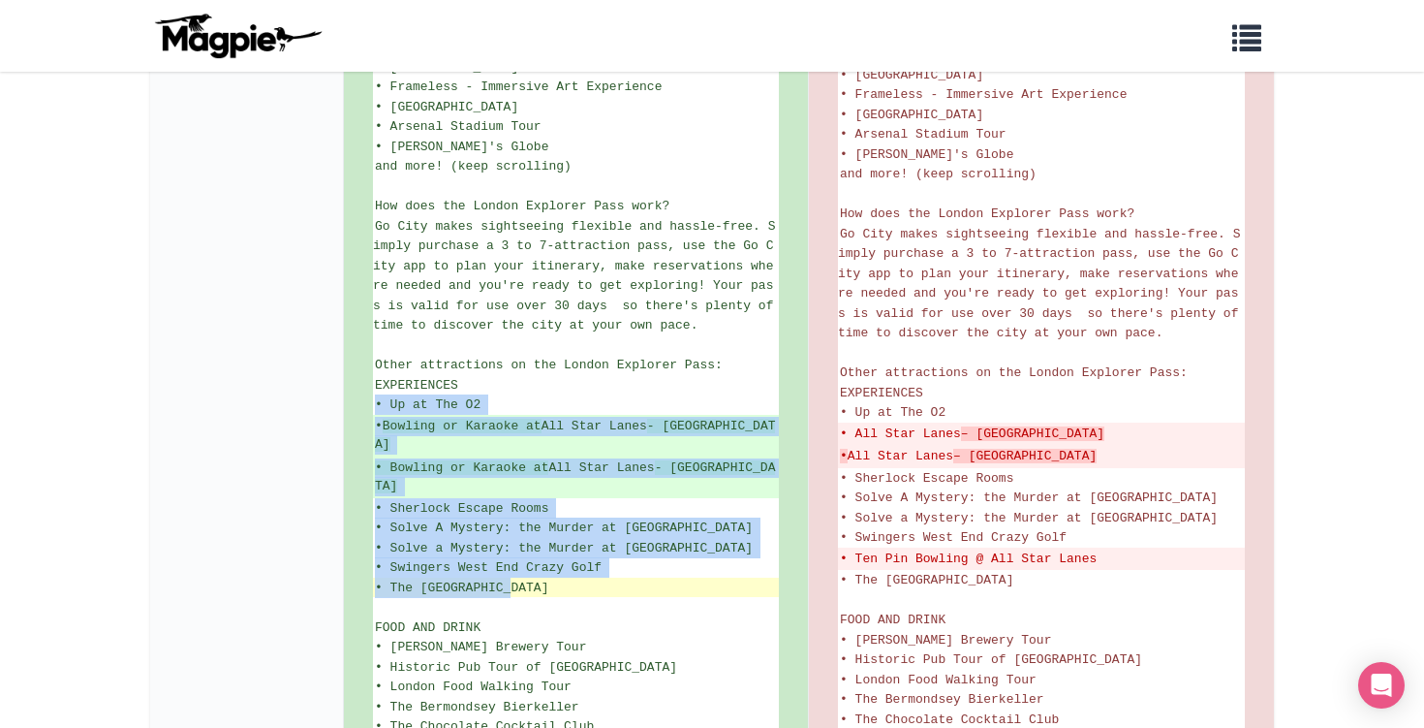
drag, startPoint x: 373, startPoint y: 342, endPoint x: 558, endPoint y: 501, distance: 243.9
copy ul "• Up at The O2 • Bowling or Karaoke at All Star Lanes - Brick Lane • Bowling or…"
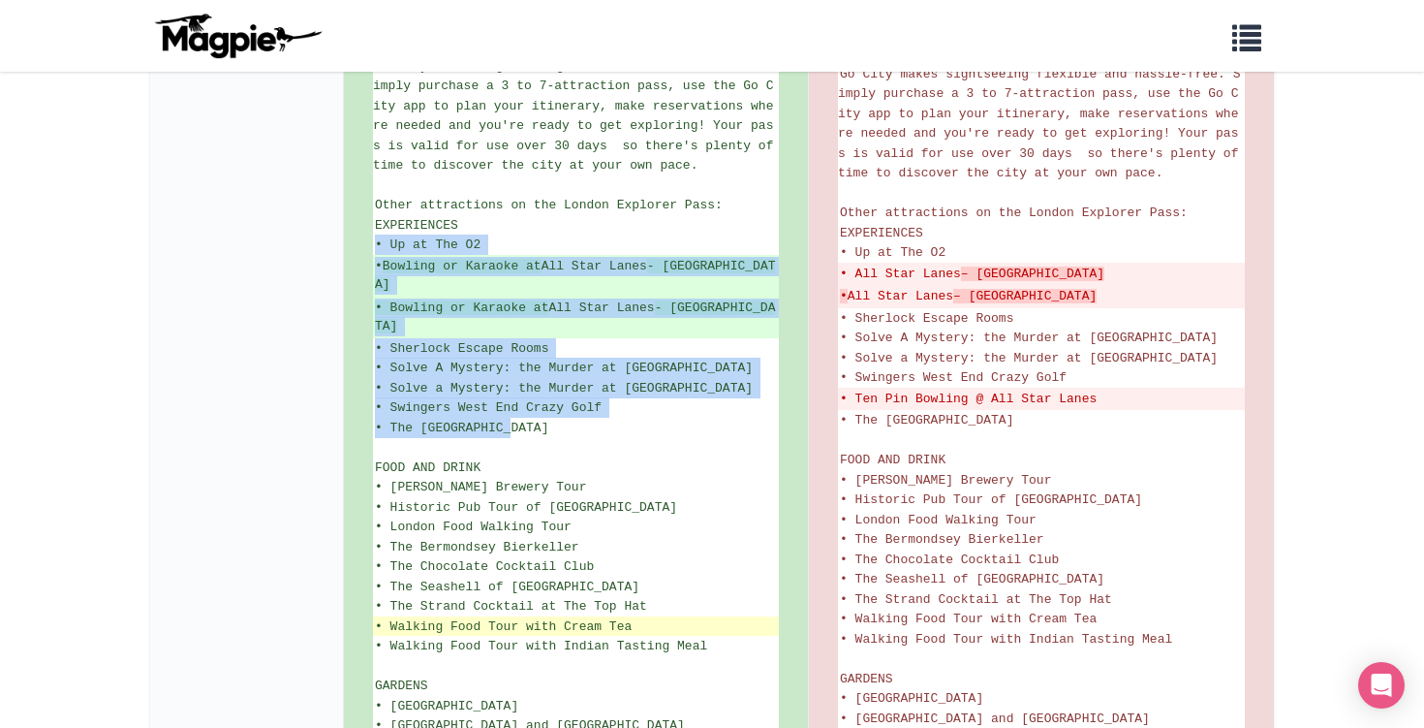
scroll to position [942, 0]
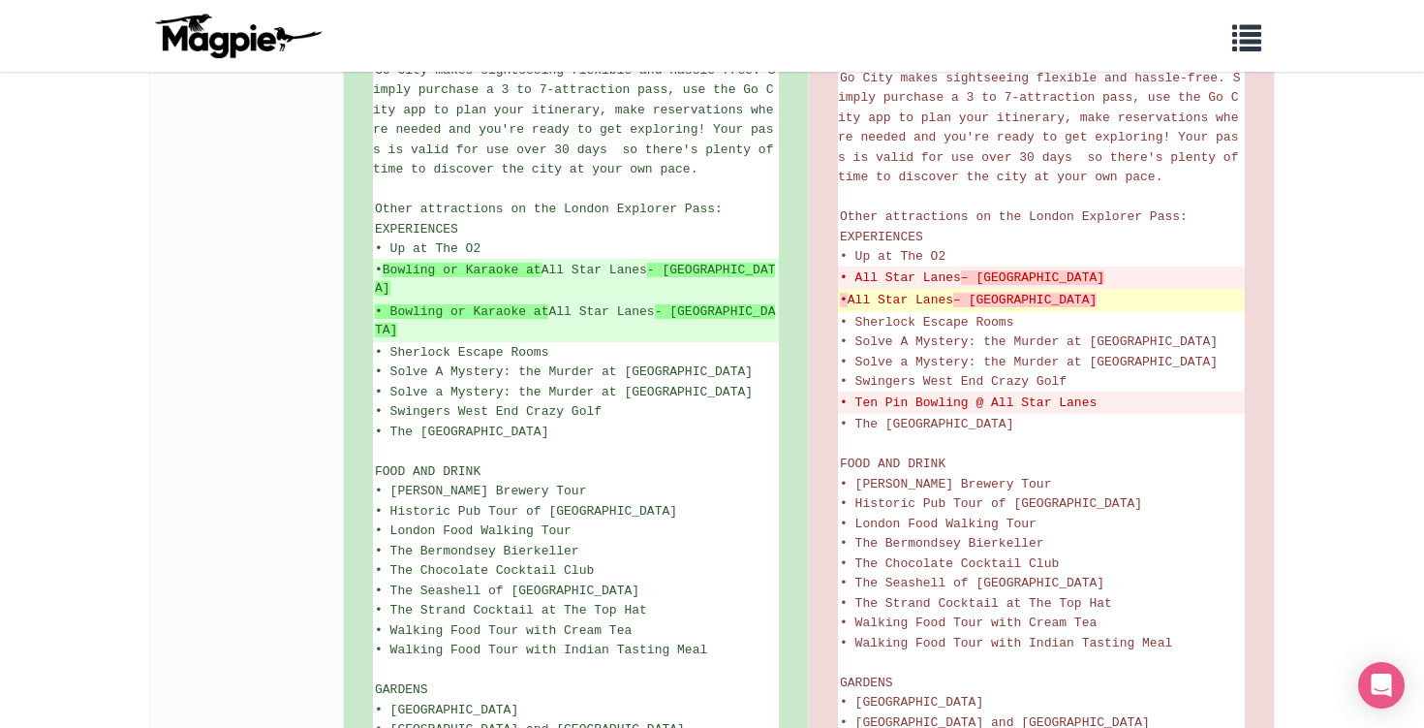
click at [1058, 291] on del "• All Star Lanes – White City" at bounding box center [1041, 300] width 403 height 19
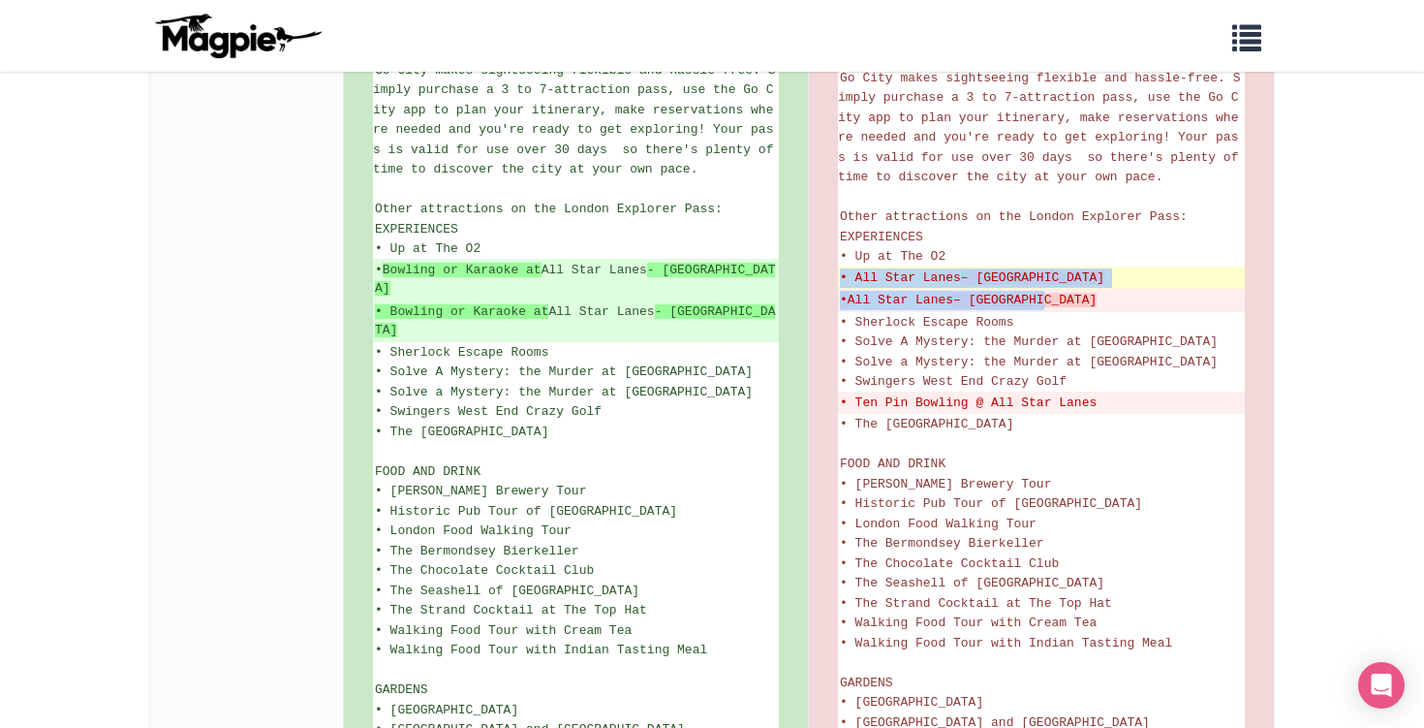
drag, startPoint x: 1081, startPoint y: 244, endPoint x: 841, endPoint y: 204, distance: 243.6
copy ul "– Stratford • All Star Lanes – White City"
click at [863, 268] on del "• All Star Lanes – Stratford" at bounding box center [1041, 277] width 403 height 19
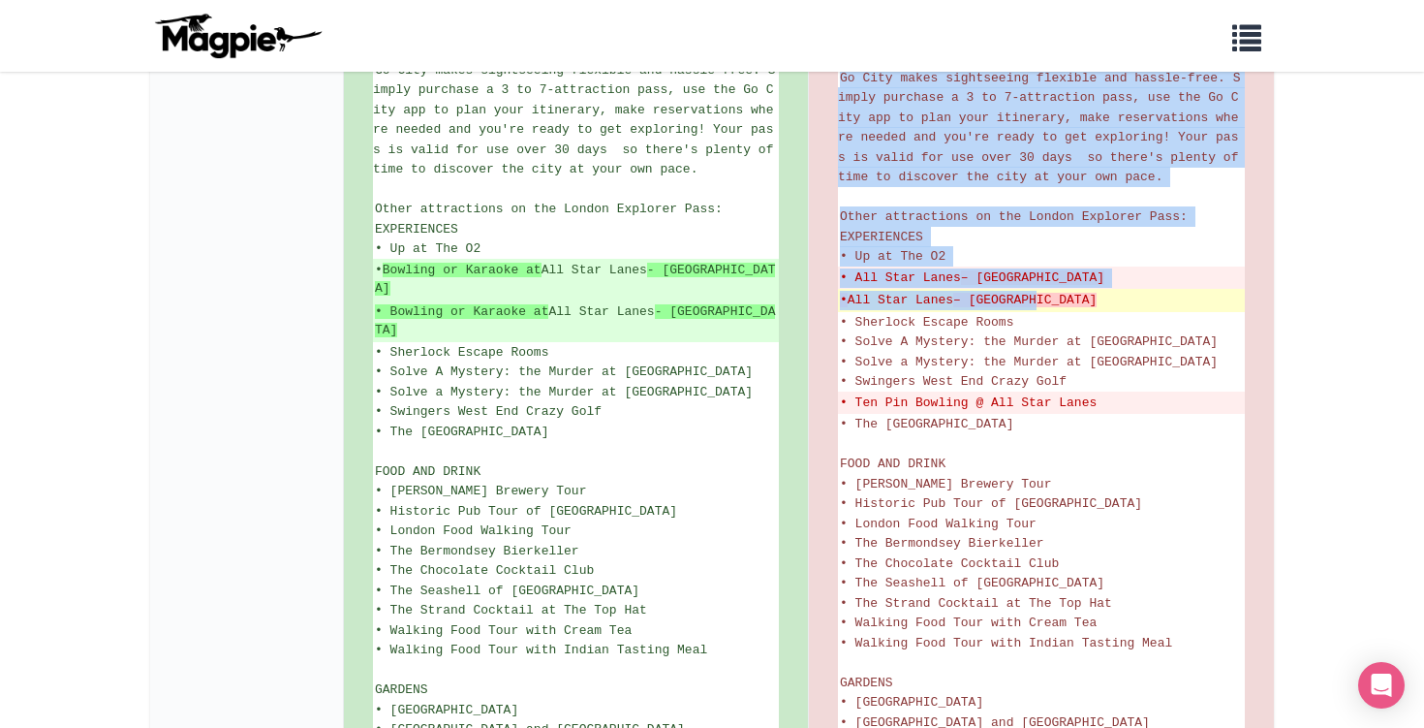
drag, startPoint x: 838, startPoint y: 213, endPoint x: 1047, endPoint y: 232, distance: 210.1
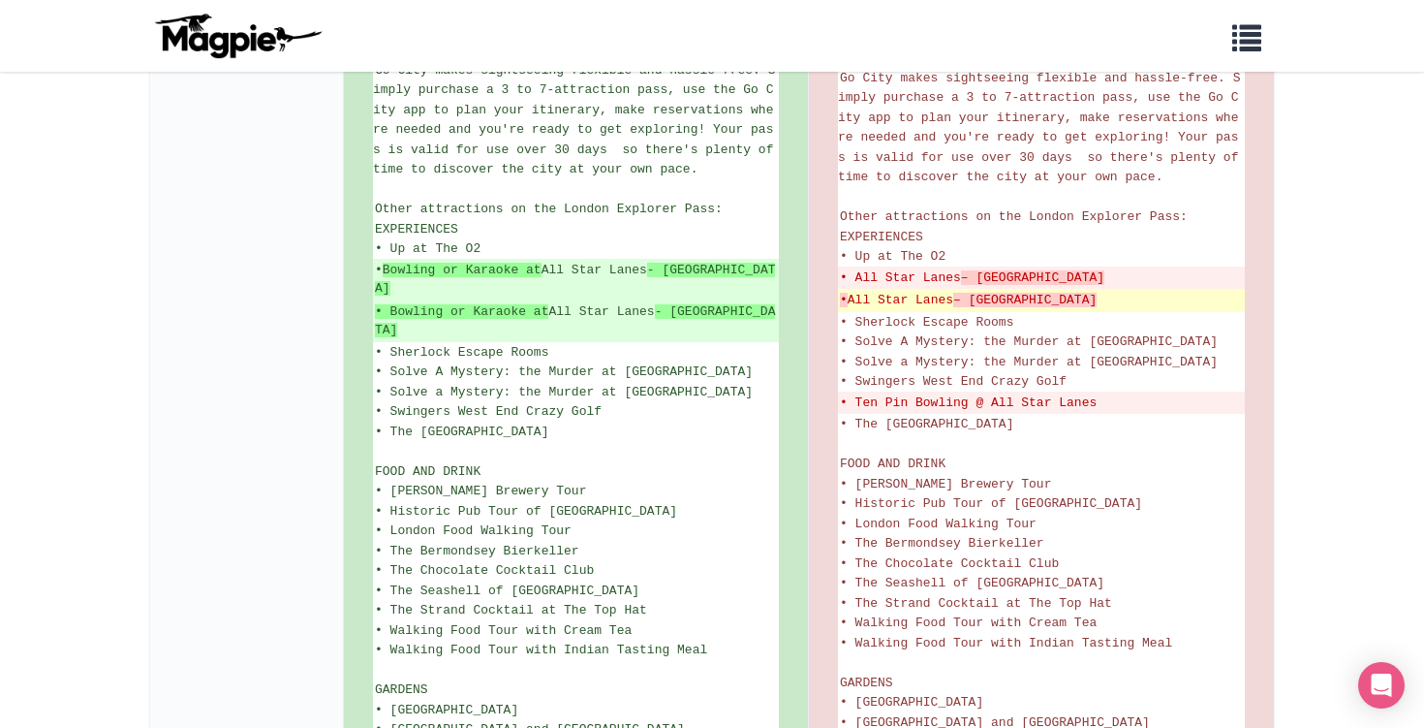
click at [1083, 291] on del "• All Star Lanes – White City" at bounding box center [1041, 300] width 403 height 19
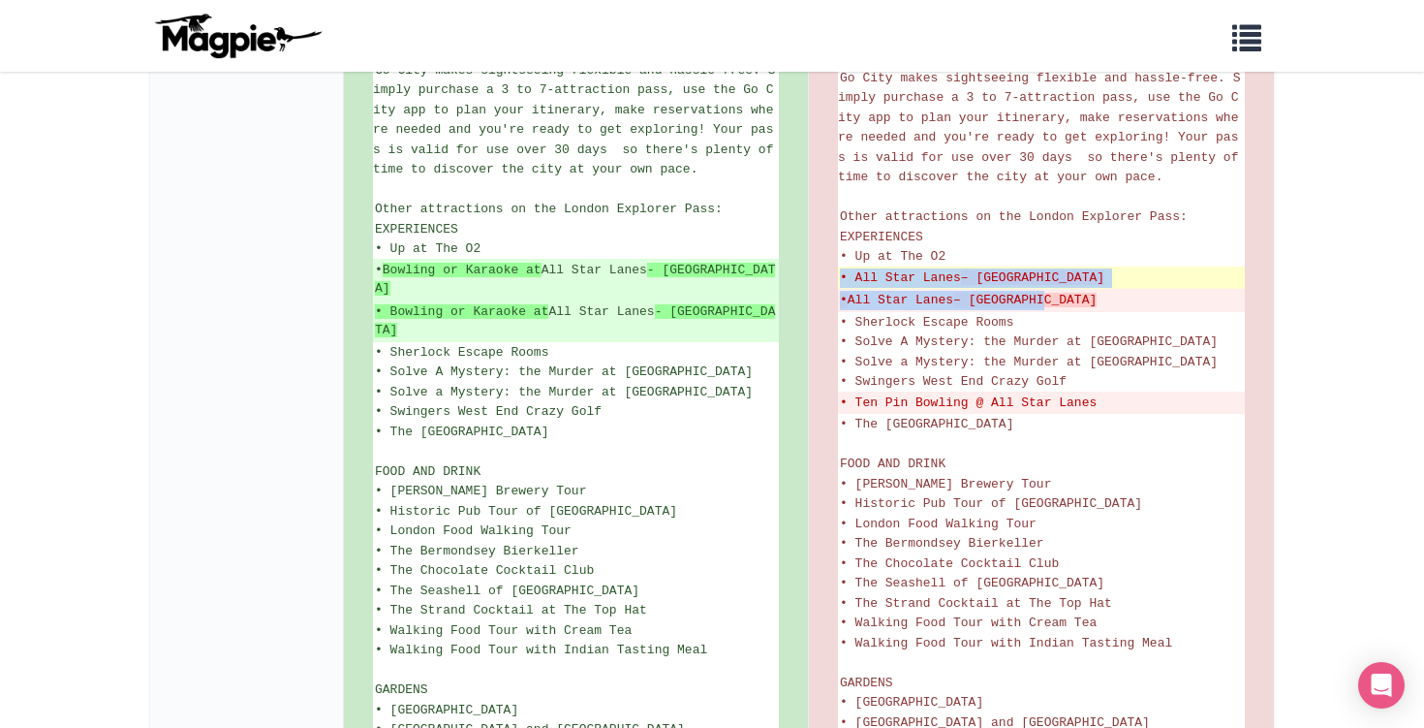
drag, startPoint x: 1083, startPoint y: 239, endPoint x: 839, endPoint y: 209, distance: 246.0
click at [840, 268] on del "• All Star Lanes – Stratford" at bounding box center [1041, 277] width 403 height 19
drag, startPoint x: 1074, startPoint y: 235, endPoint x: 842, endPoint y: 209, distance: 233.1
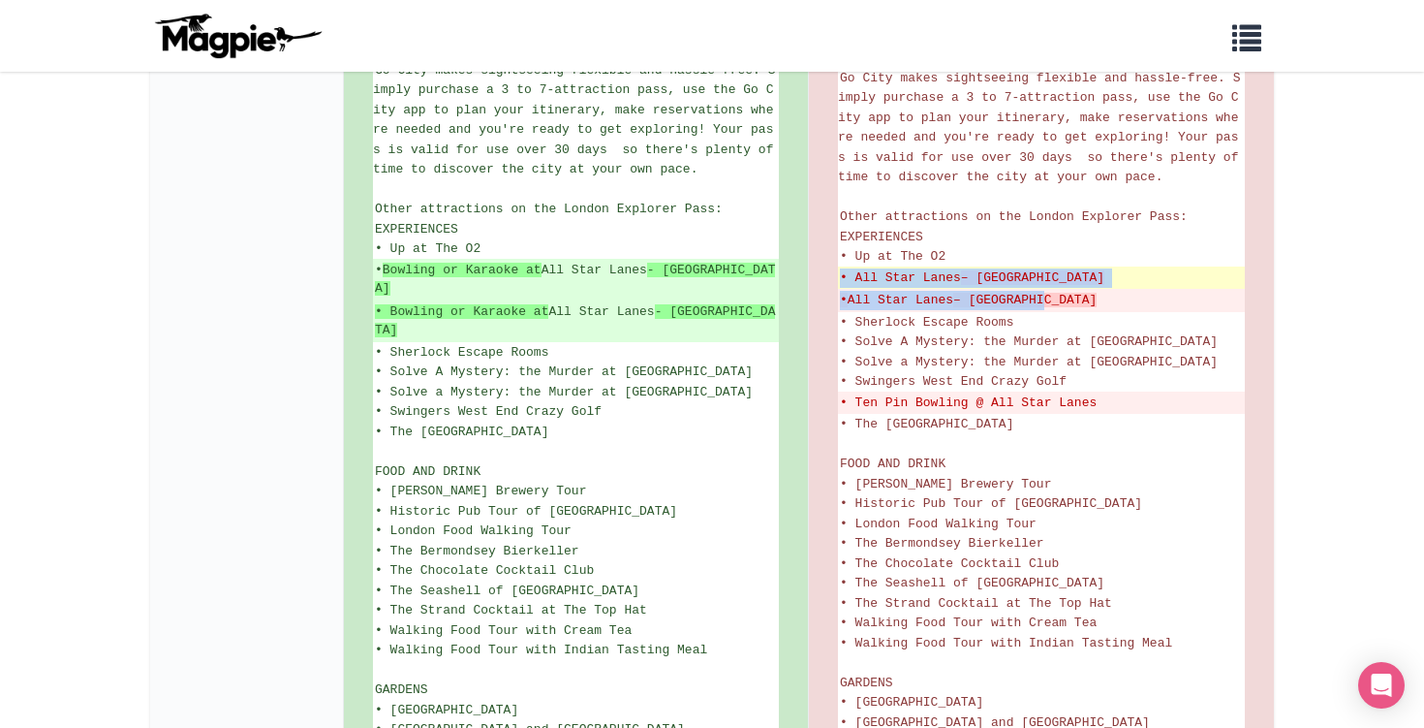
copy ul "• All Star Lanes – Stratford • All Star Lanes – White City"
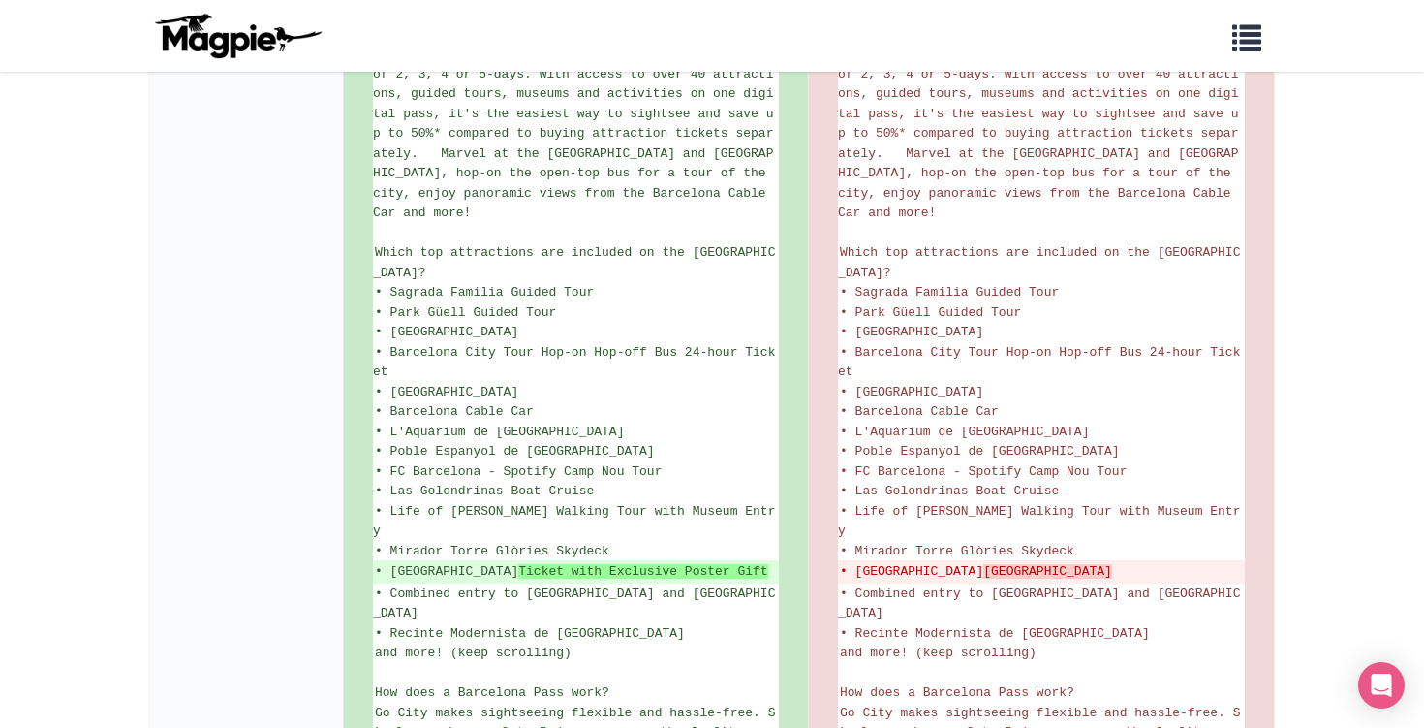
scroll to position [467, 0]
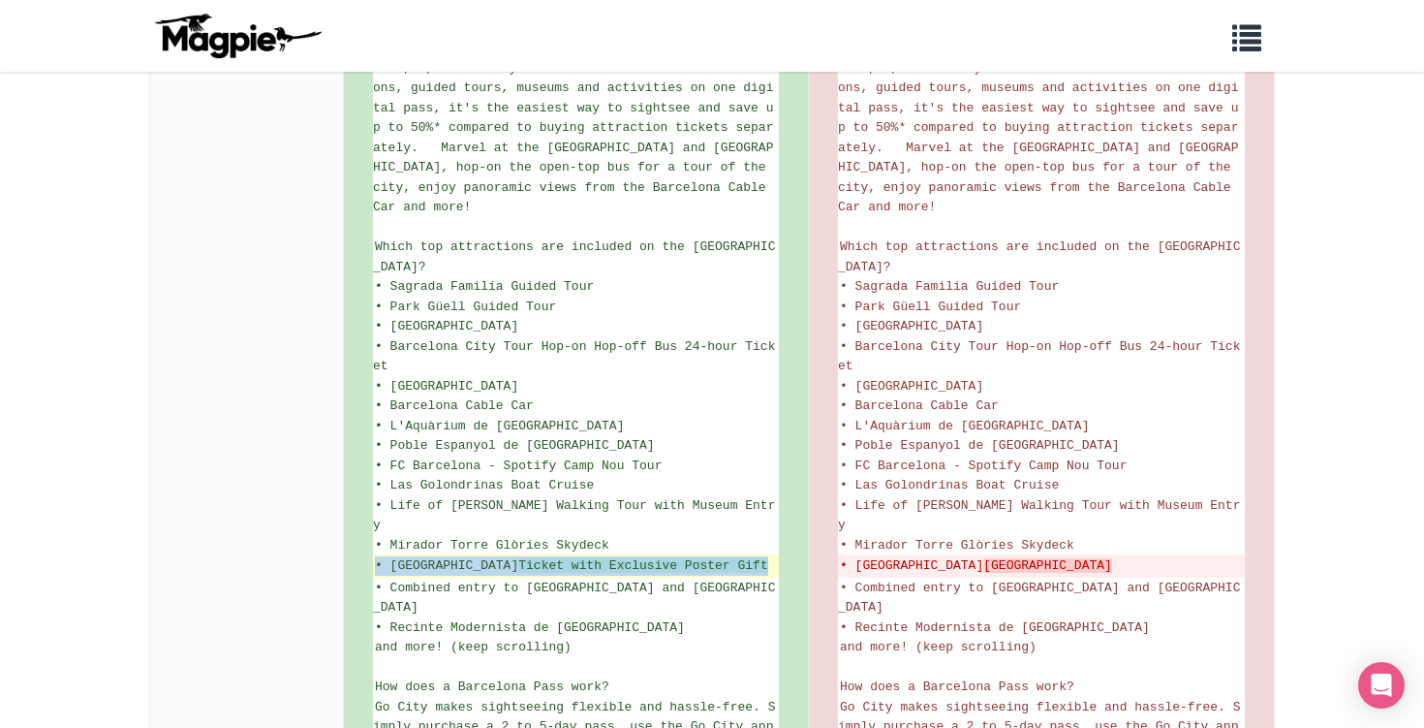
drag, startPoint x: 742, startPoint y: 486, endPoint x: 377, endPoint y: 483, distance: 365.3
click at [377, 556] on ins "• Moco Museum Ticket with Exclusive Poster Gift" at bounding box center [576, 565] width 402 height 19
copy ins "• Moco Museum Ticket with Exclusive Poster Gift"
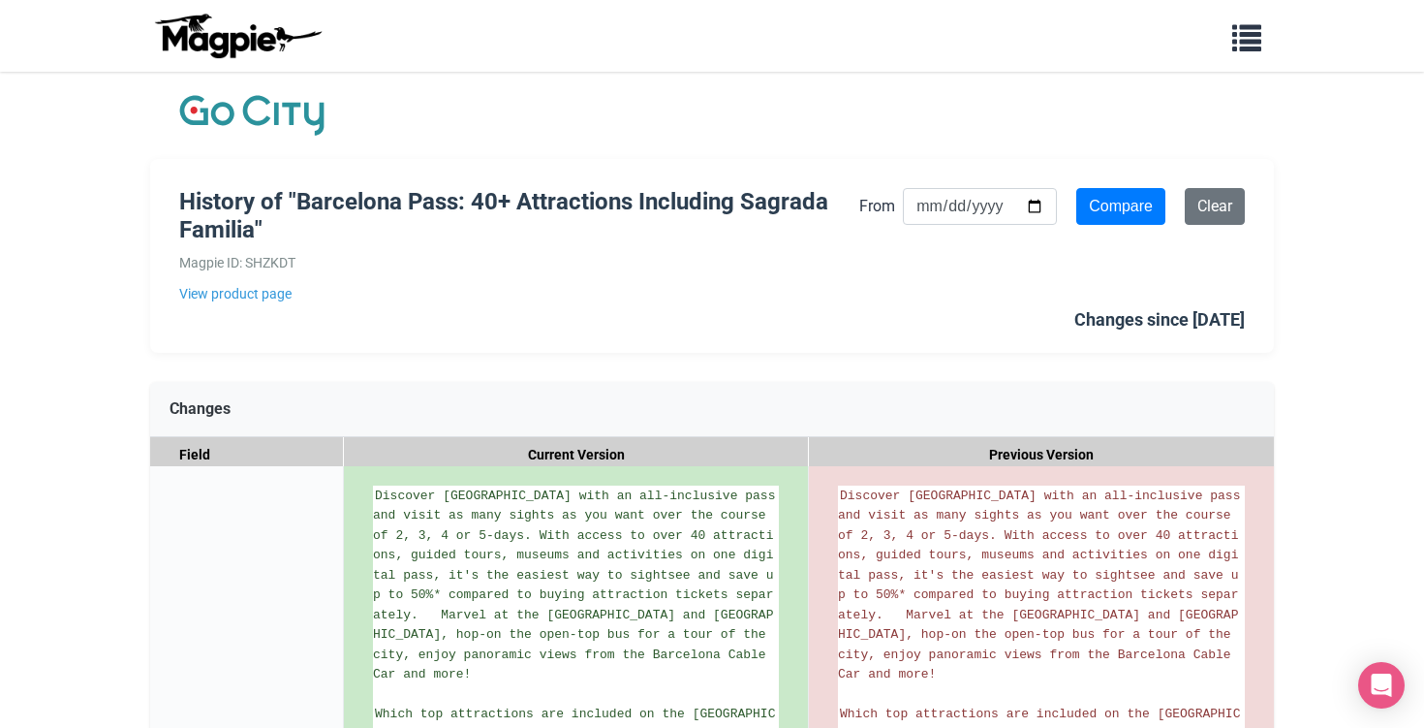
scroll to position [0, 0]
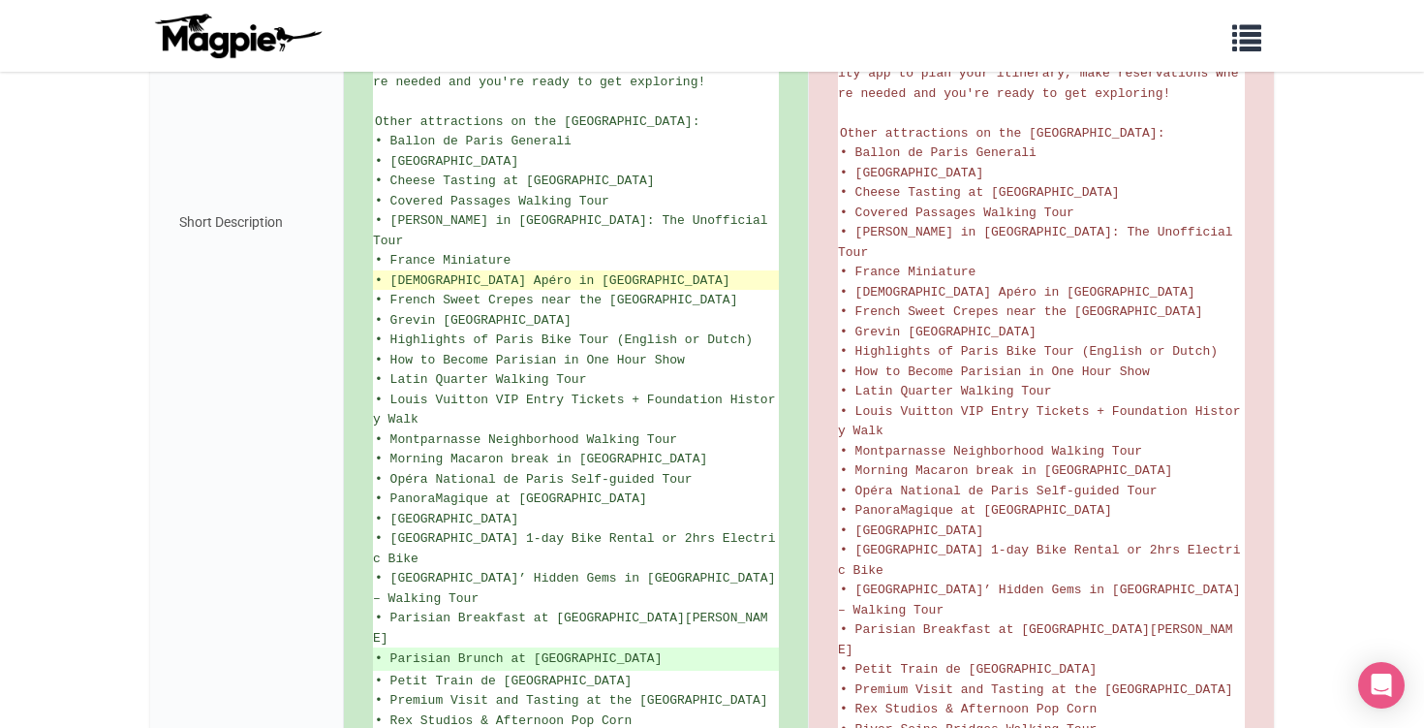
scroll to position [1095, 0]
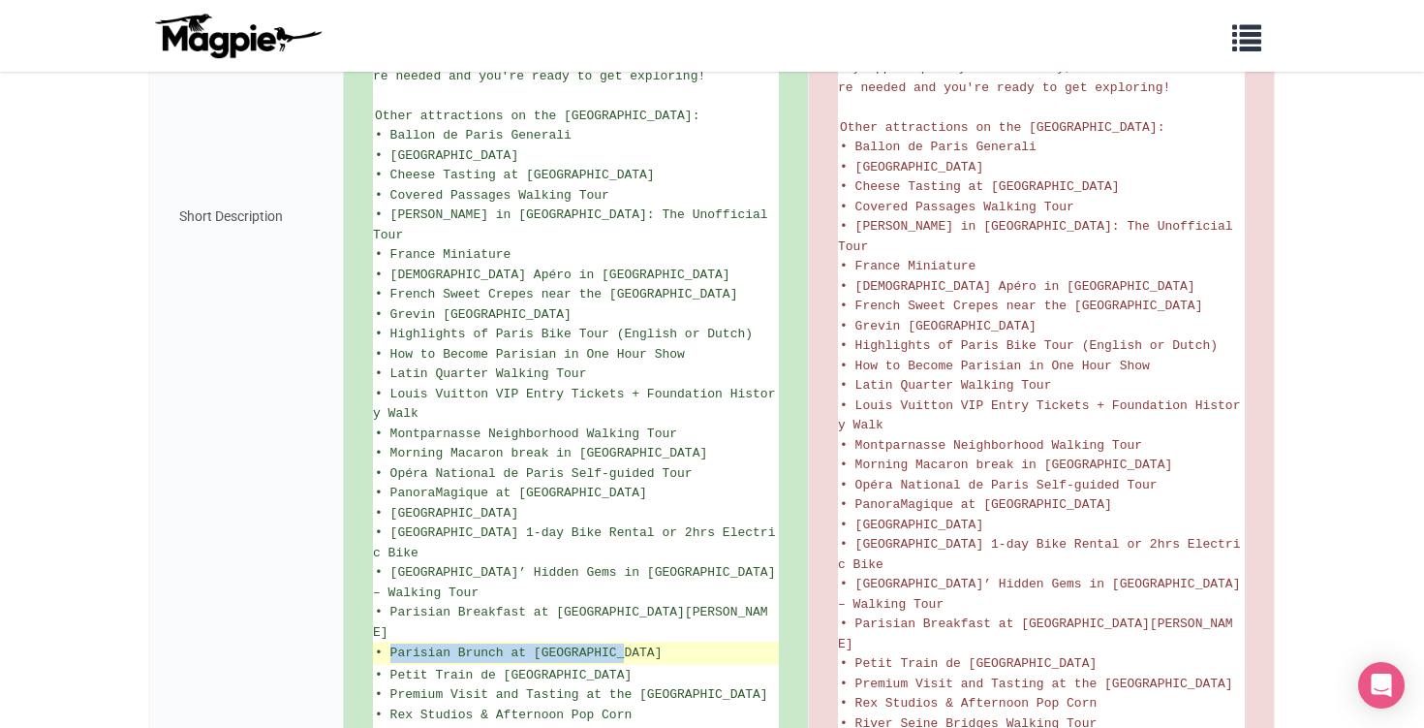
drag, startPoint x: 633, startPoint y: 422, endPoint x: 390, endPoint y: 419, distance: 242.3
click at [390, 643] on ins "• Parisian Brunch at Chill & Golf" at bounding box center [576, 652] width 402 height 19
copy ins "Parisian Brunch at Chill & Golf"
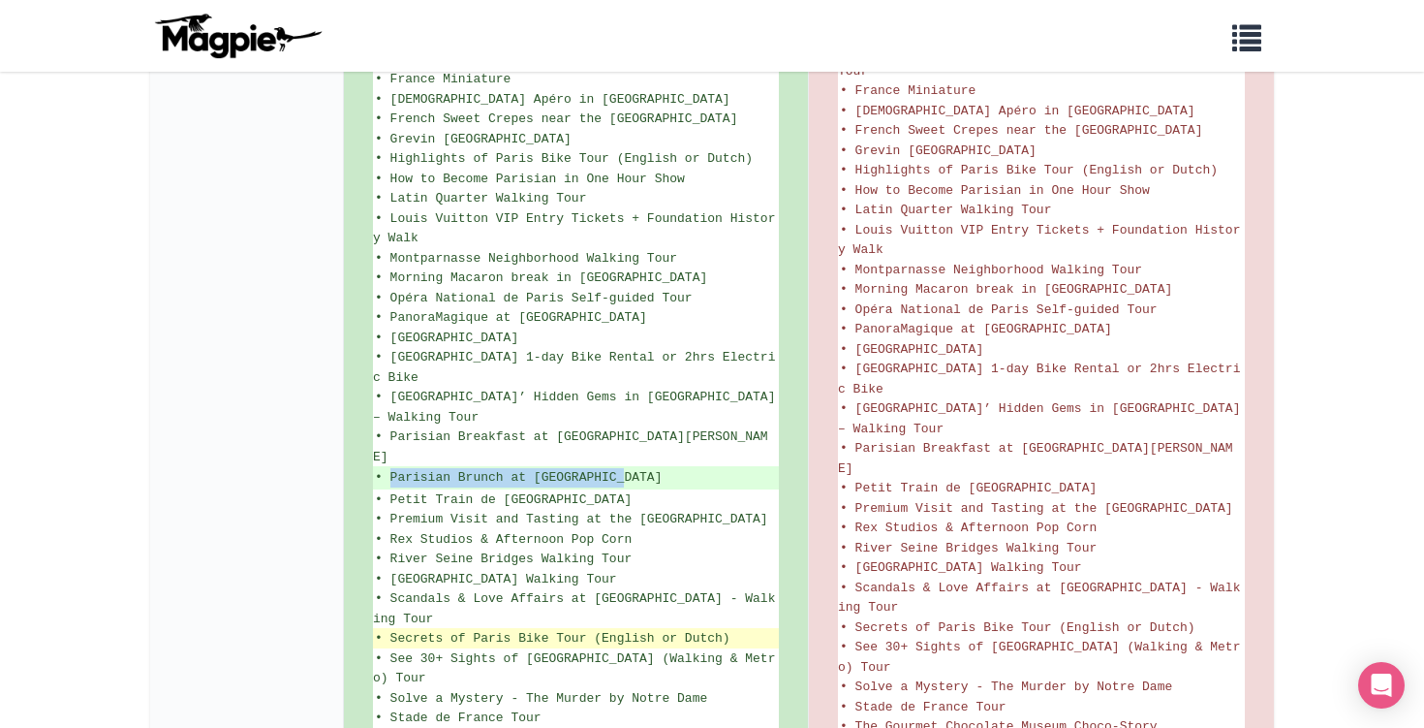
scroll to position [1269, 0]
click at [391, 469] on ins "• Parisian Brunch at Chill & Golf" at bounding box center [576, 478] width 402 height 19
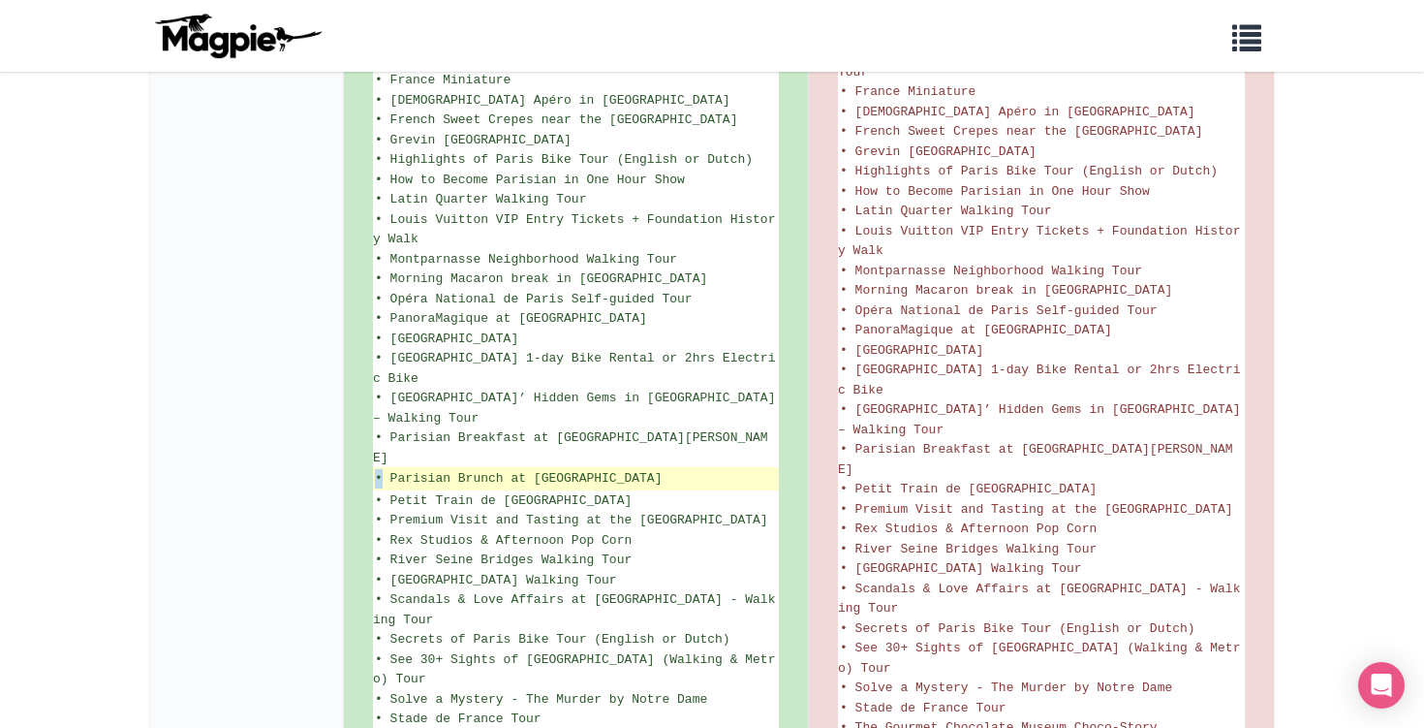
click at [375, 469] on ins "• Parisian Brunch at Chill & Golf" at bounding box center [576, 478] width 402 height 19
copy ins "•"
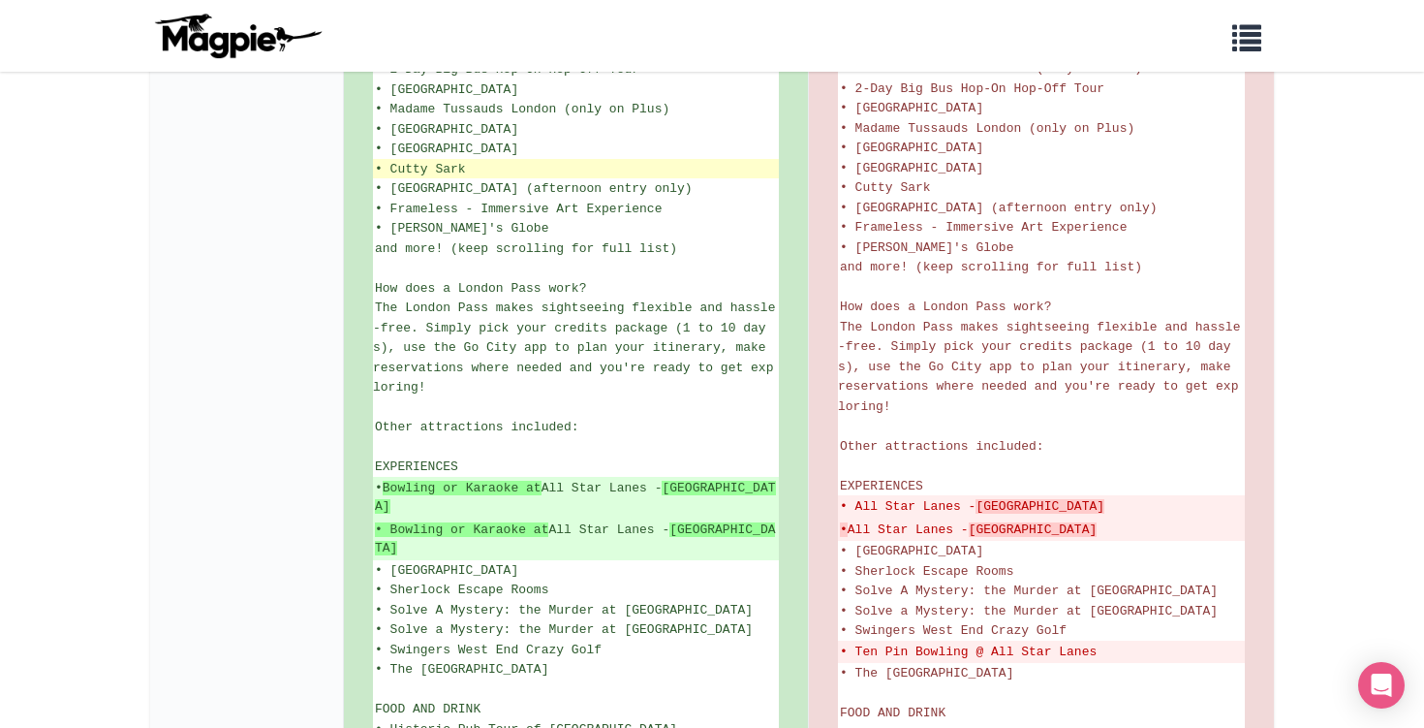
scroll to position [806, 0]
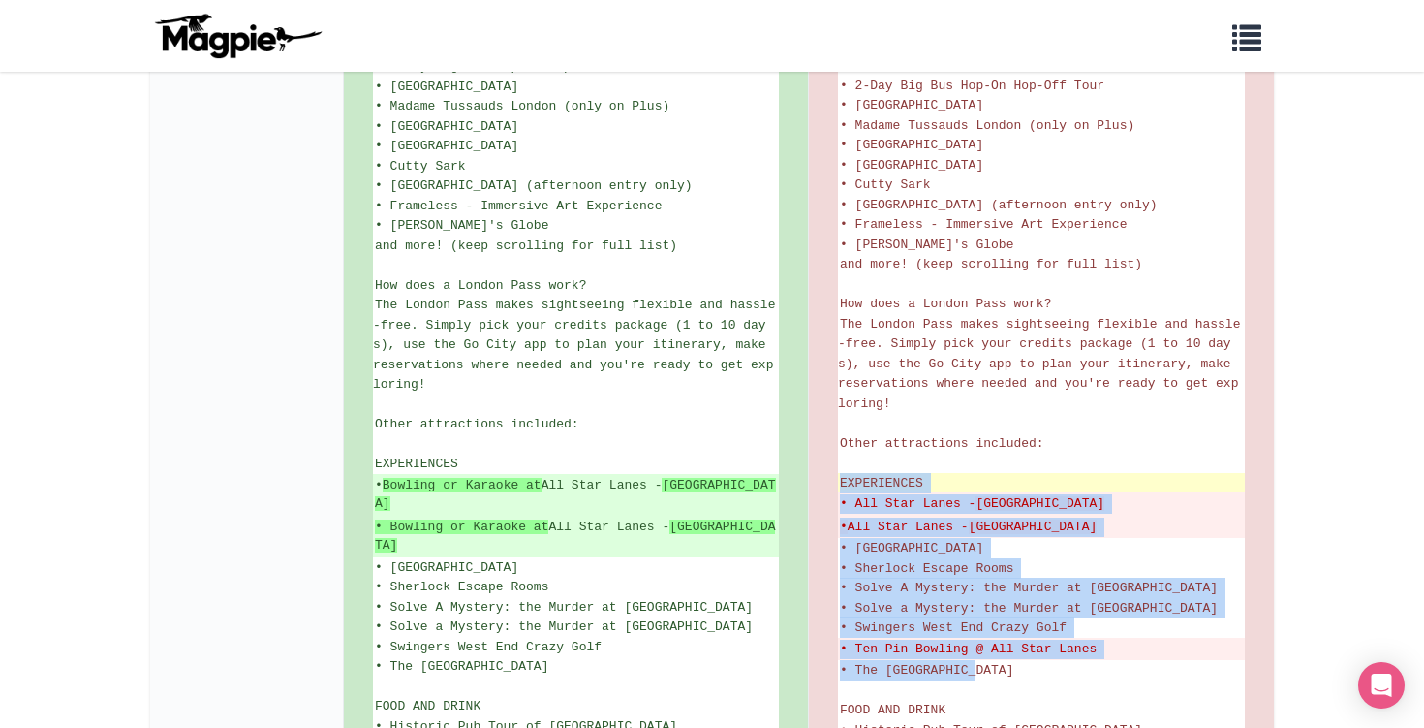
drag, startPoint x: 992, startPoint y: 583, endPoint x: 841, endPoint y: 405, distance: 233.7
copy ul "EXPERIENCES • All [GEOGRAPHIC_DATA] - [GEOGRAPHIC_DATA] • All [GEOGRAPHIC_DATA]…"
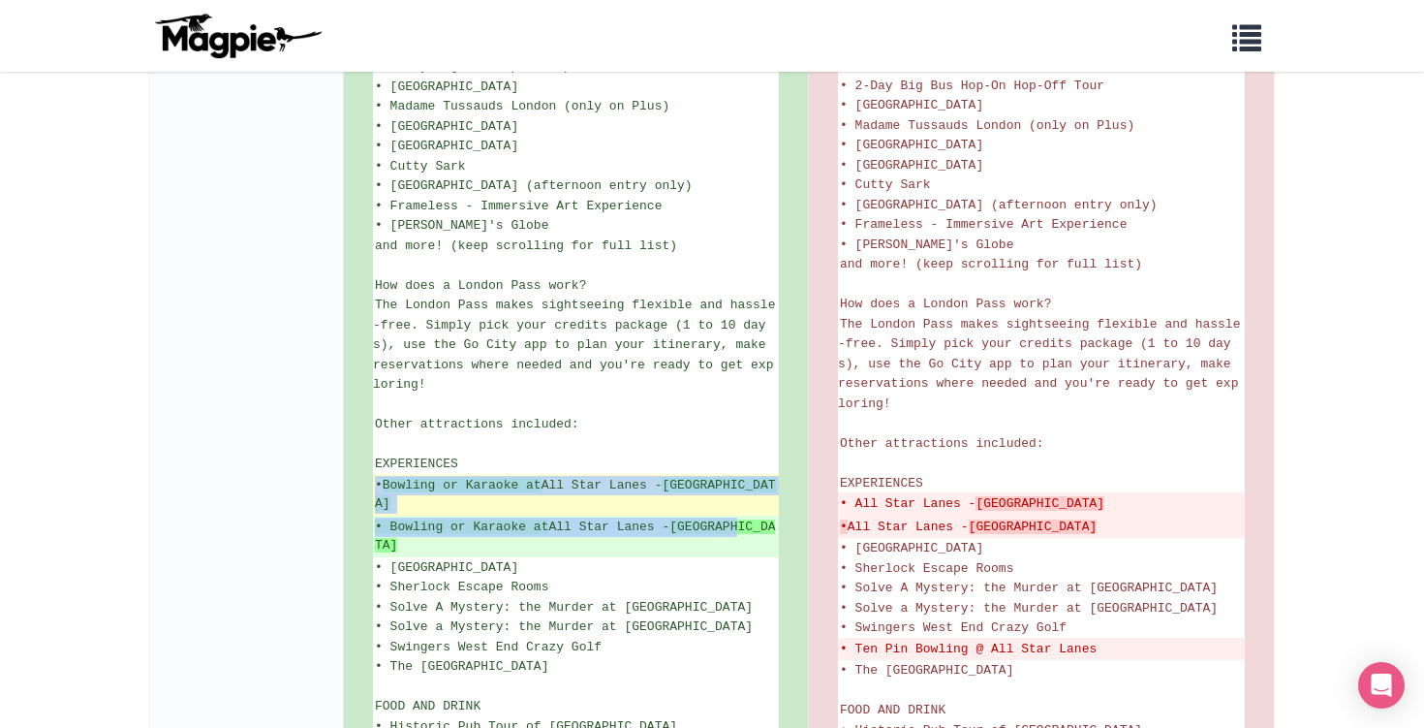
drag, startPoint x: 761, startPoint y: 450, endPoint x: 378, endPoint y: 423, distance: 383.6
copy ul "• Bowling or Karaoke at [GEOGRAPHIC_DATA] • Bowling or Karaoke at [GEOGRAPHIC_D…"
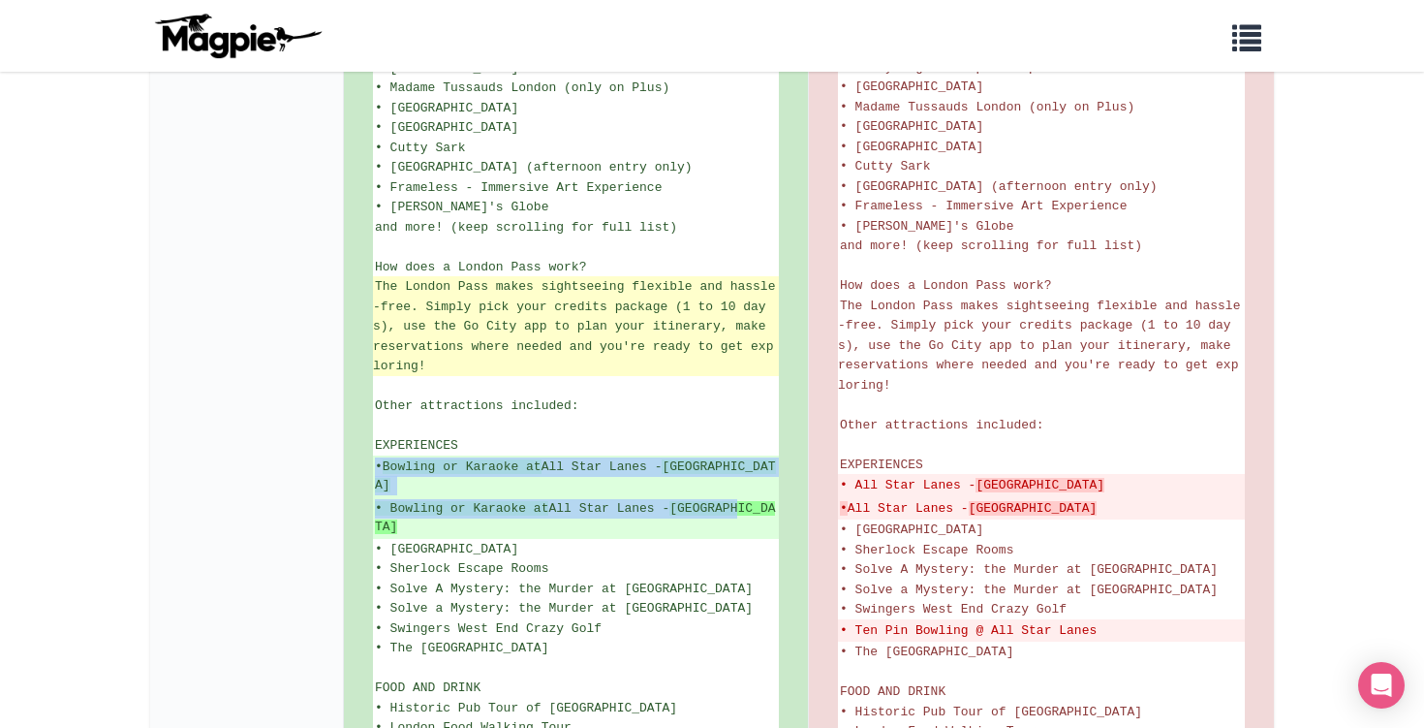
scroll to position [826, 0]
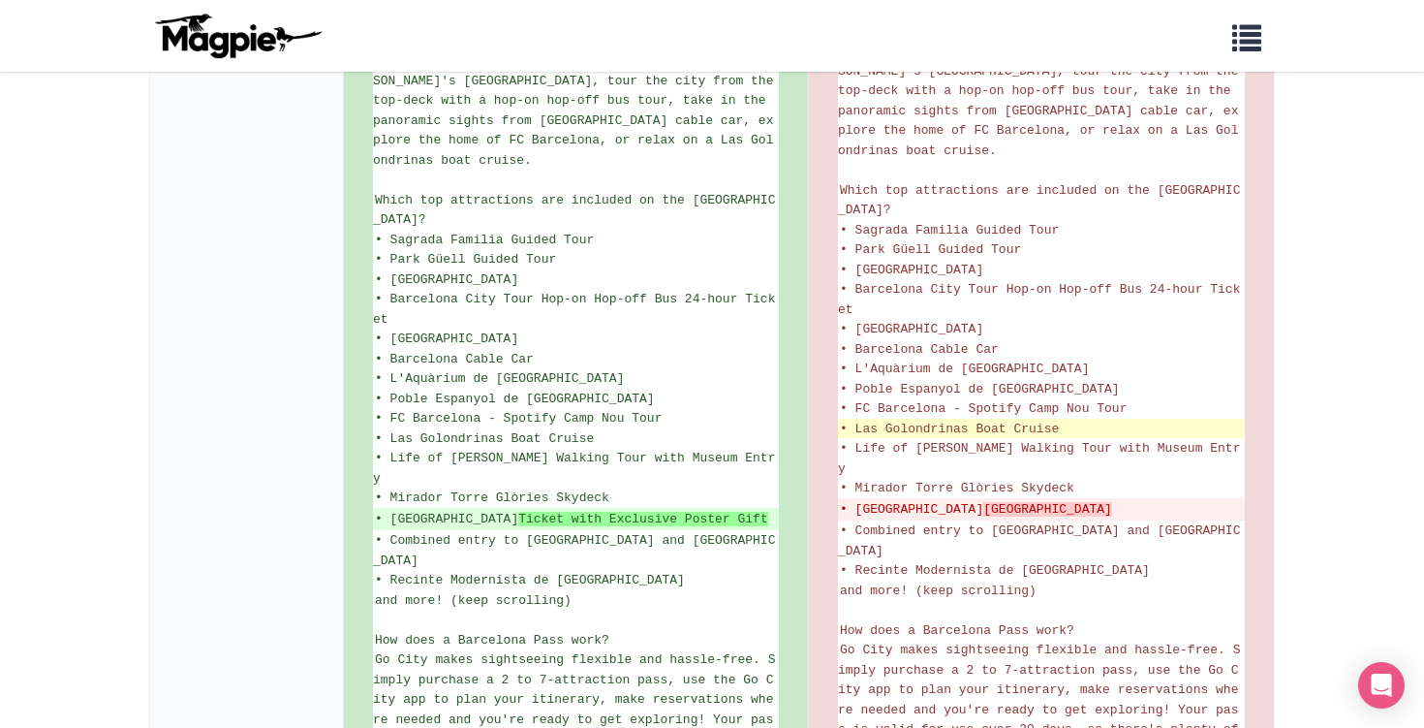
scroll to position [552, 0]
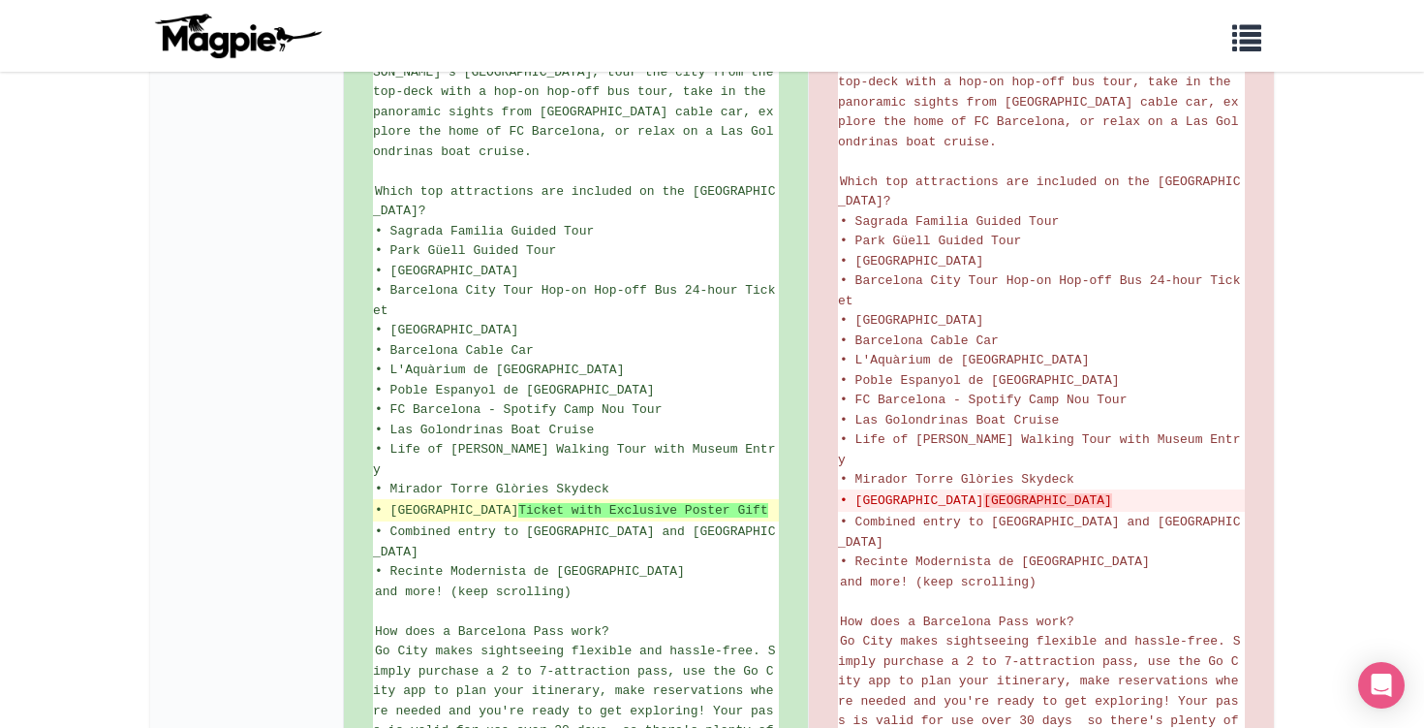
drag, startPoint x: 745, startPoint y: 414, endPoint x: 374, endPoint y: 422, distance: 371.2
click at [374, 499] on li "• Moco Museum Ticket with Exclusive Poster Gift" at bounding box center [576, 510] width 406 height 23
click at [375, 499] on li "• Moco Museum Ticket with Exclusive Poster Gift" at bounding box center [576, 510] width 406 height 23
copy ins "• Moco Museum Ticket with Exclusive Poster Gift"
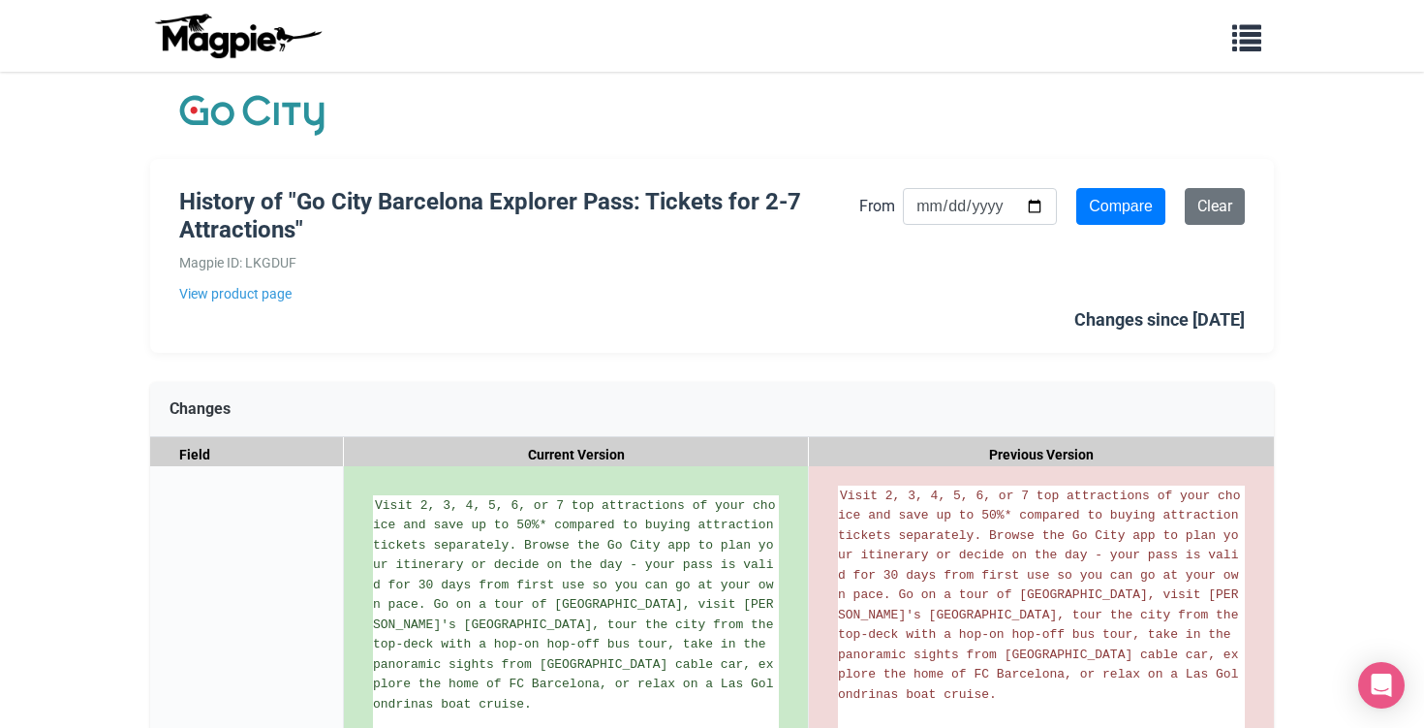
scroll to position [0, 0]
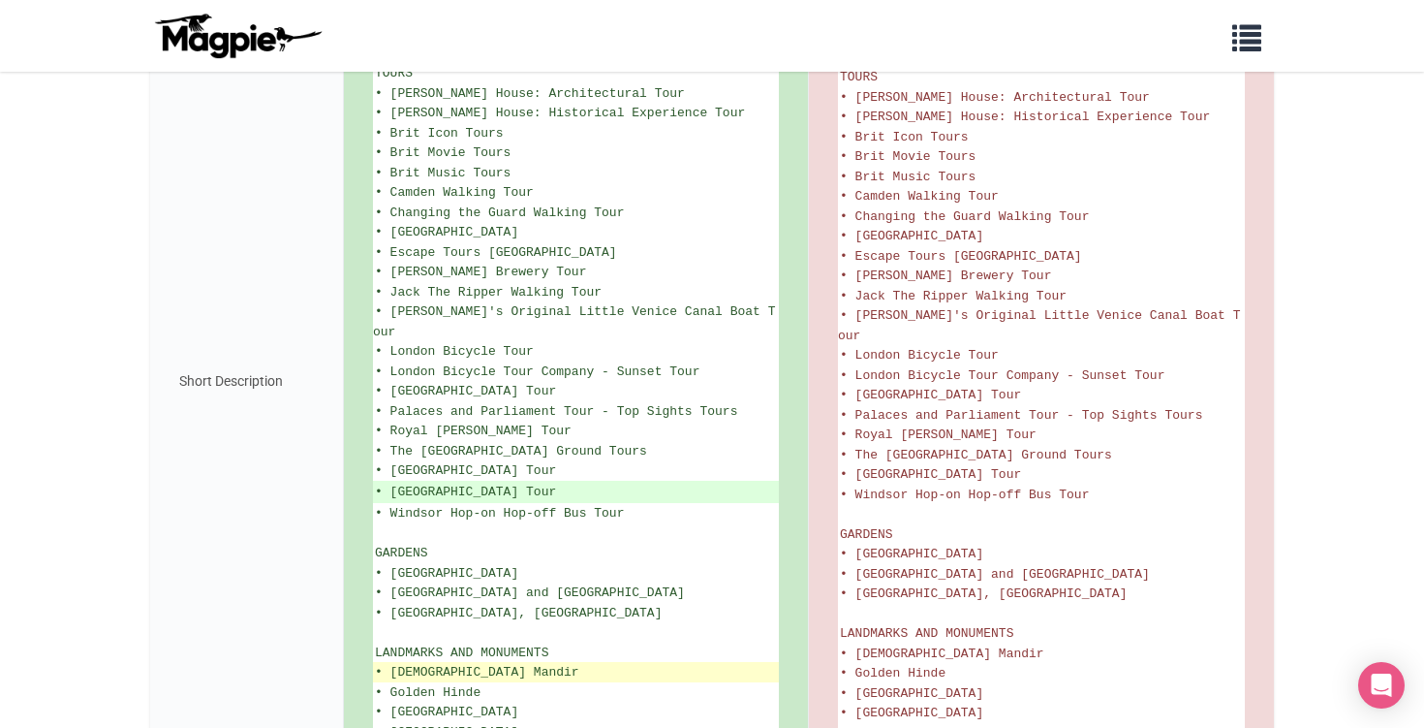
scroll to position [1555, 0]
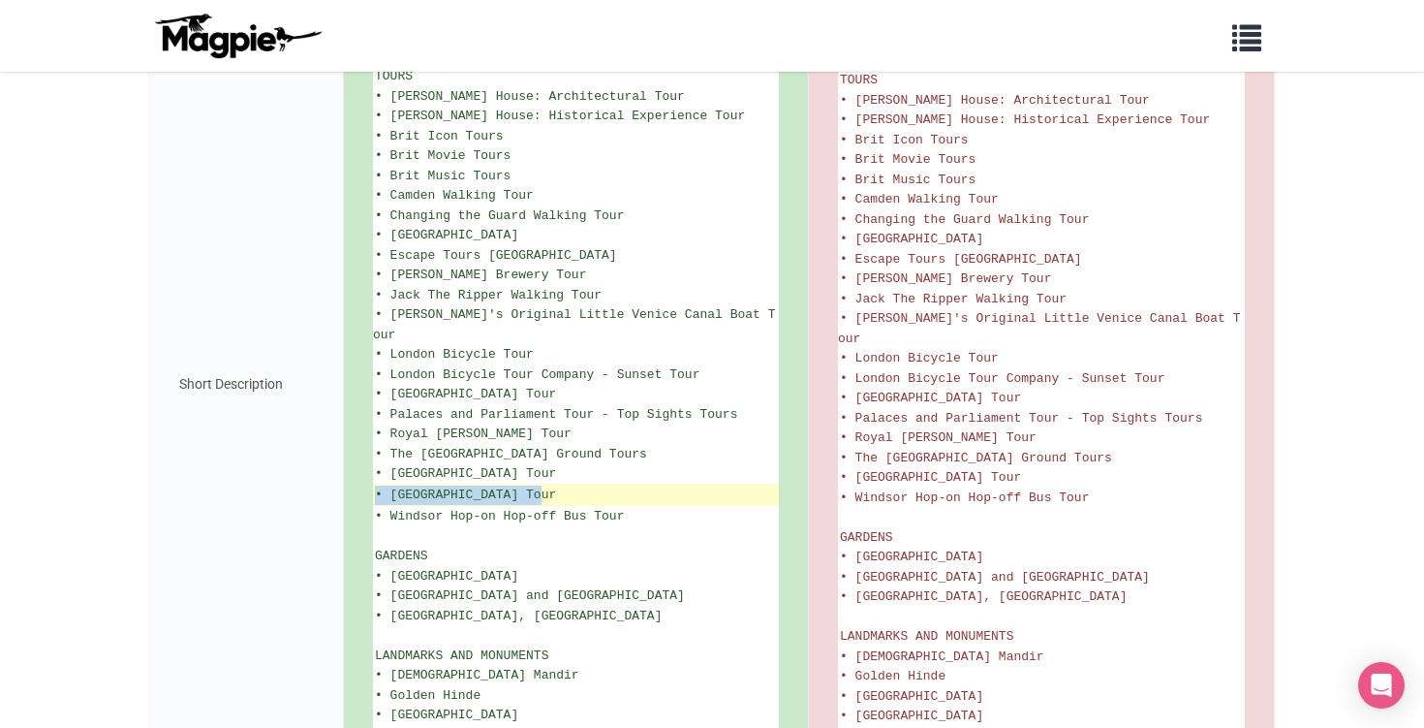
drag, startPoint x: 605, startPoint y: 310, endPoint x: 378, endPoint y: 307, distance: 226.8
click at [377, 485] on ins "• [GEOGRAPHIC_DATA] Tour" at bounding box center [576, 494] width 402 height 19
copy ins "• [GEOGRAPHIC_DATA] Tour"
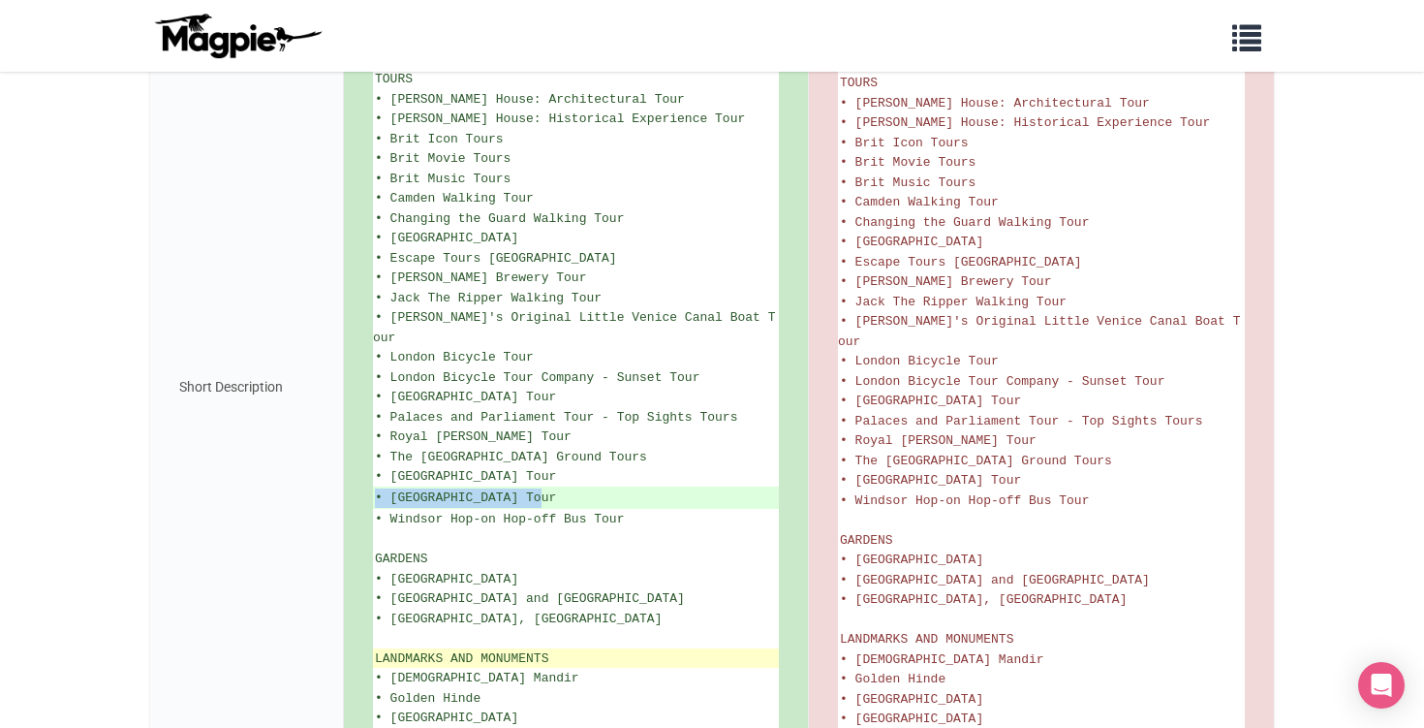
scroll to position [1568, 0]
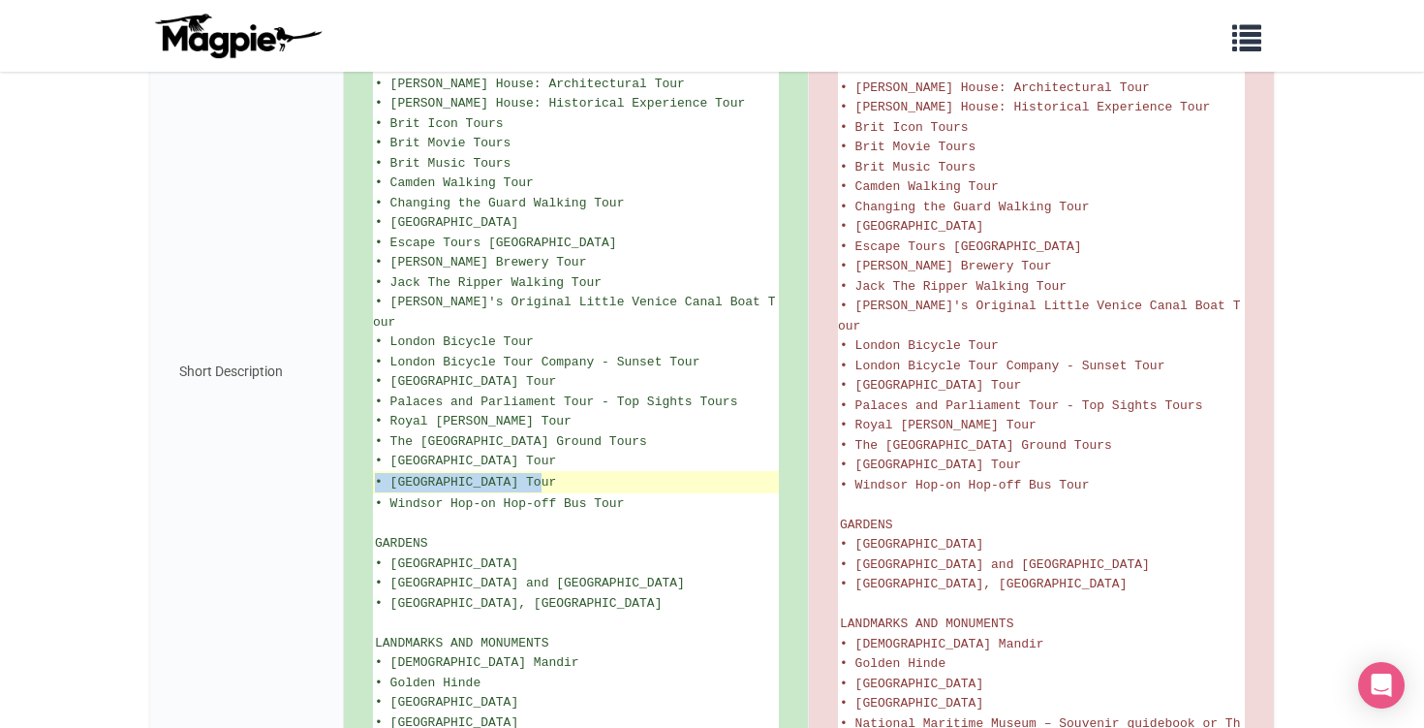
click at [553, 473] on ins "• Wembley Stadium Tour" at bounding box center [576, 482] width 402 height 19
drag, startPoint x: 578, startPoint y: 295, endPoint x: 376, endPoint y: 294, distance: 202.5
click at [376, 473] on ins "• Wembley Stadium Tour" at bounding box center [576, 482] width 402 height 19
copy ins "• Wembley Stadium Tour"
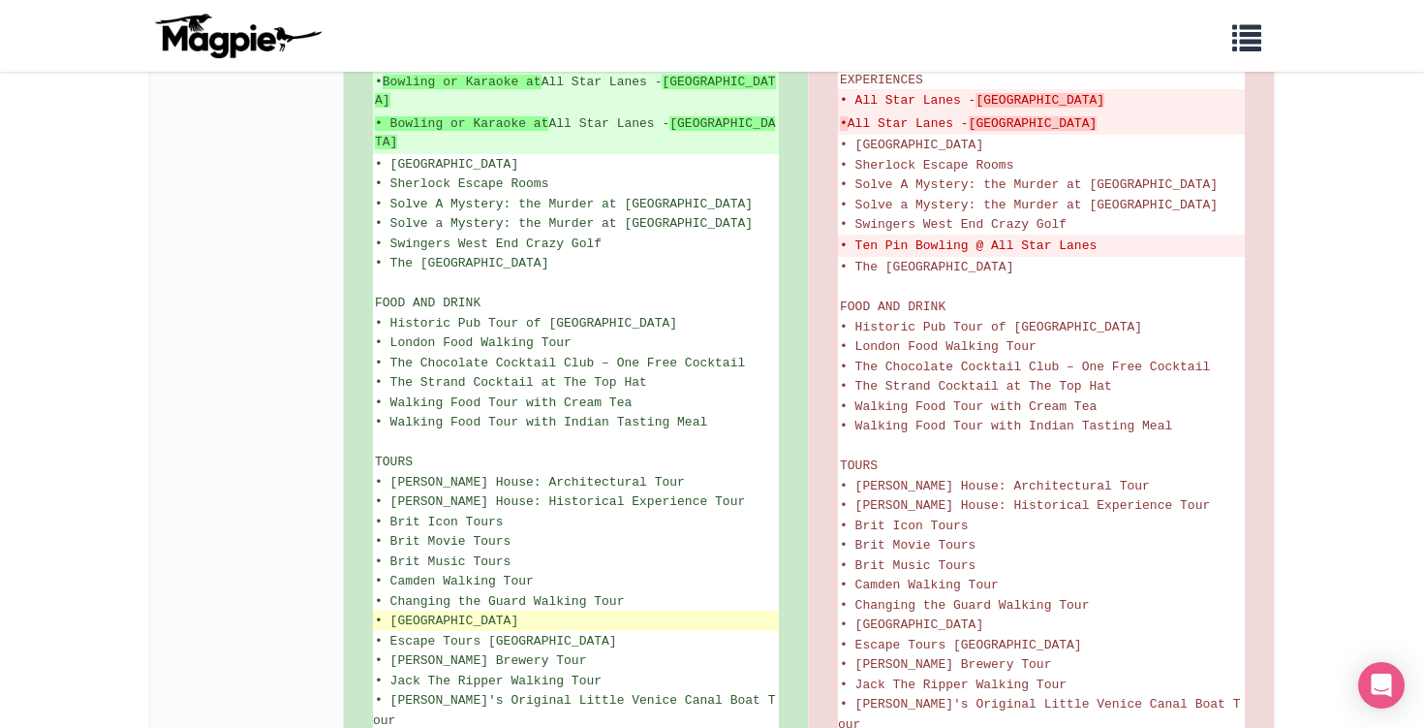
scroll to position [1166, 0]
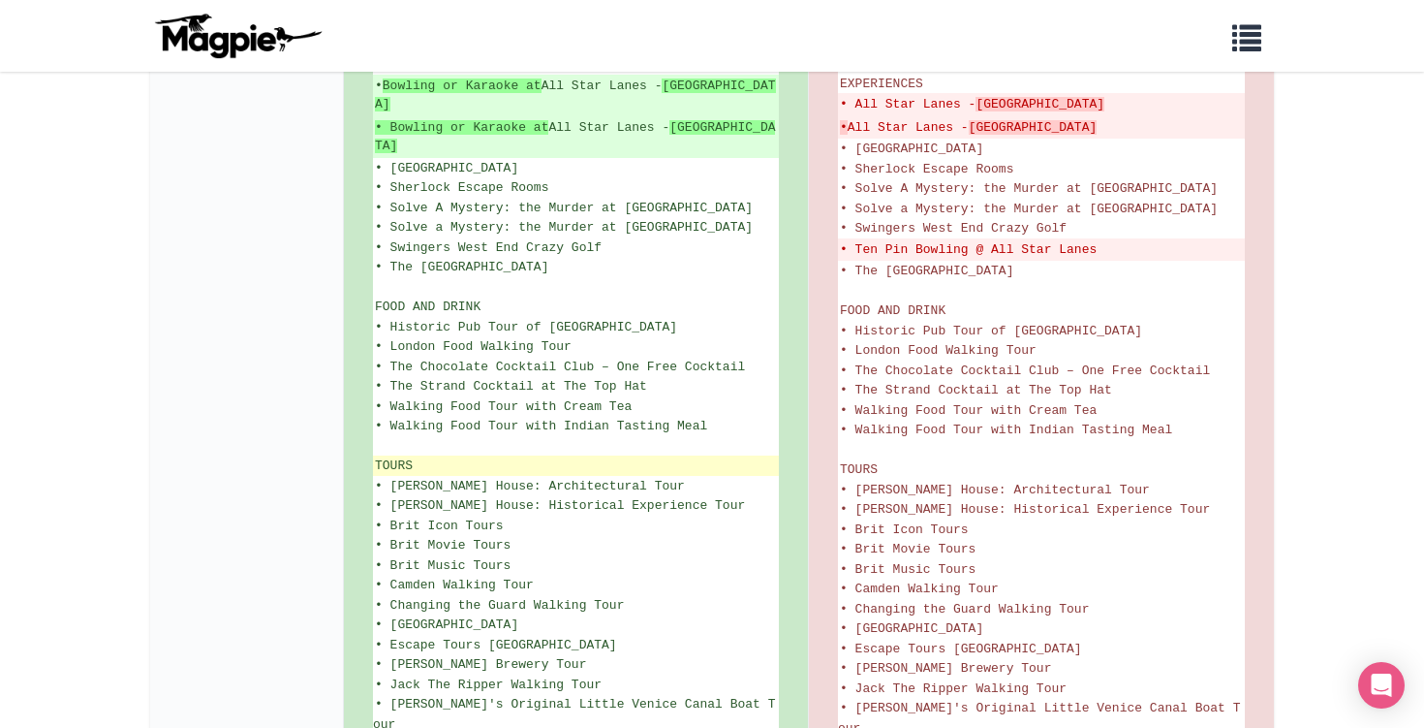
click at [393, 458] on span "TOURS" at bounding box center [394, 465] width 38 height 15
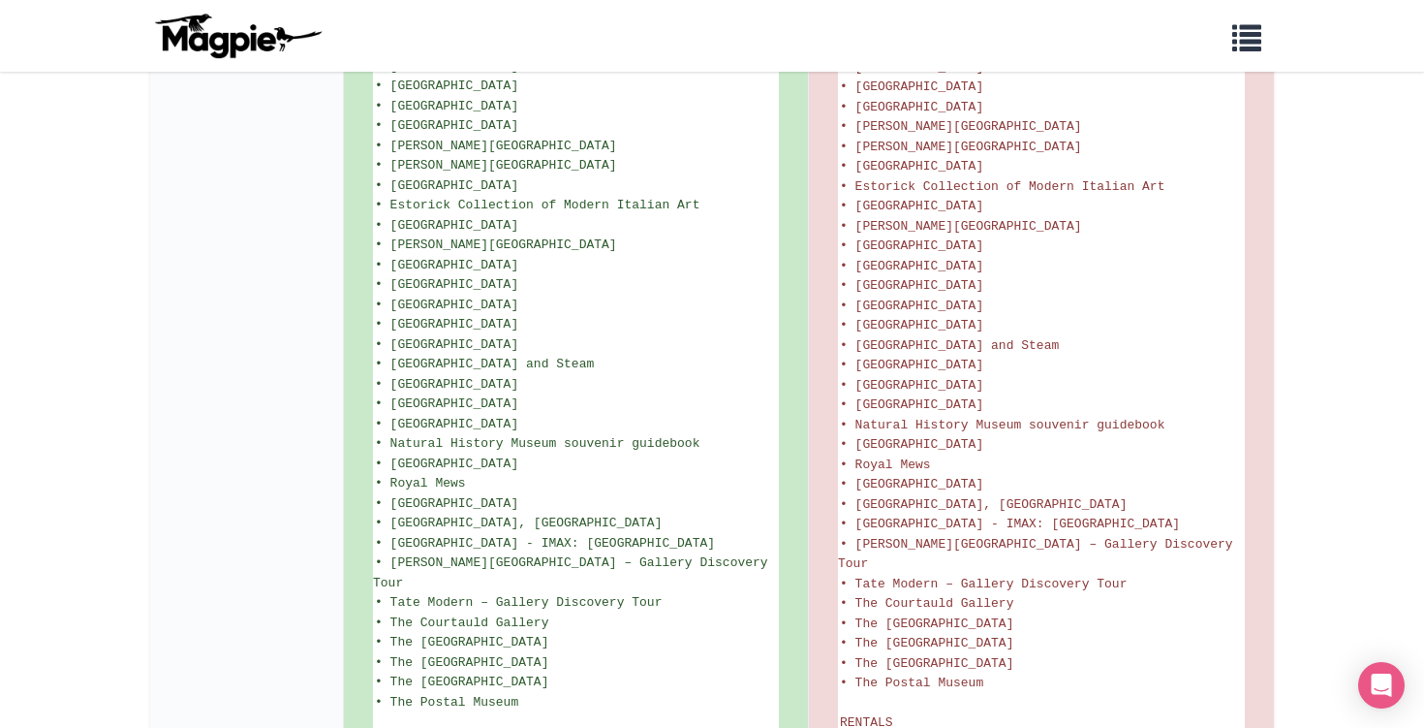
scroll to position [2501, 0]
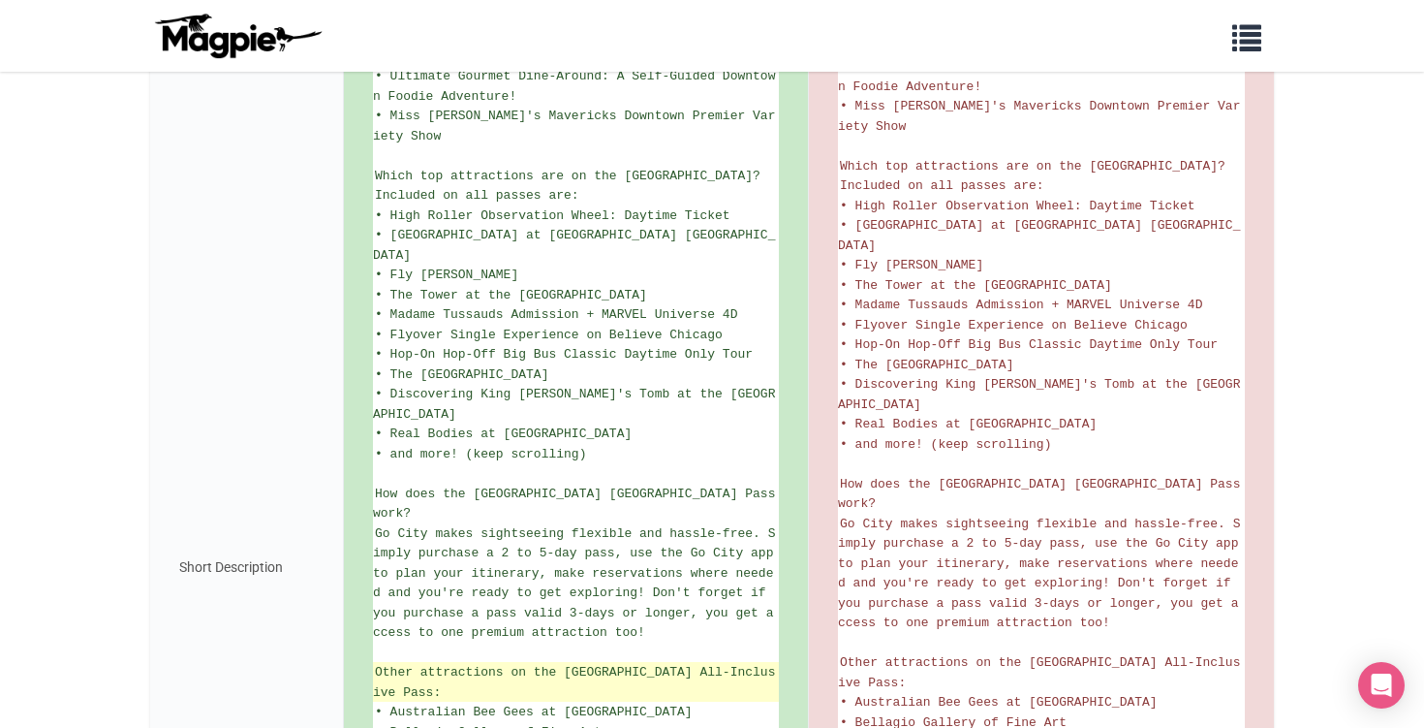
scroll to position [808, 0]
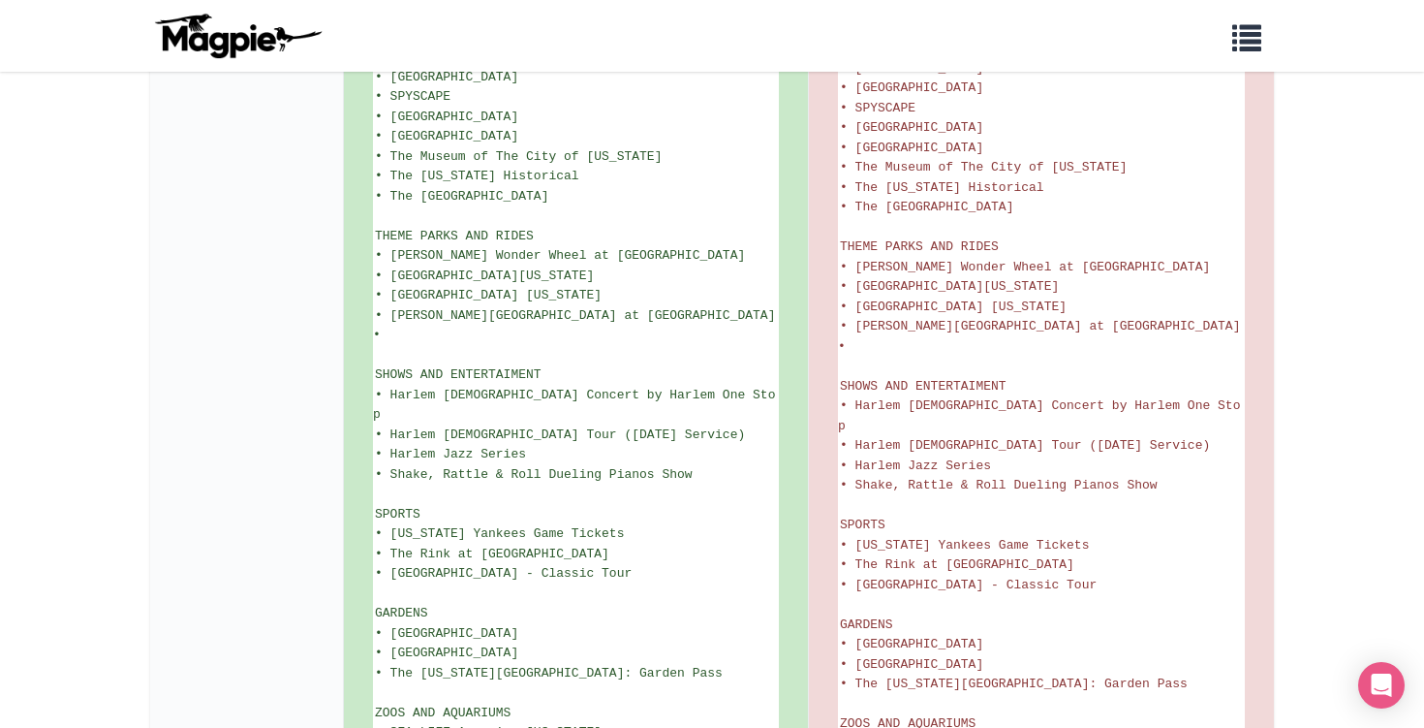
scroll to position [2853, 0]
